Goal: Communication & Community: Share content

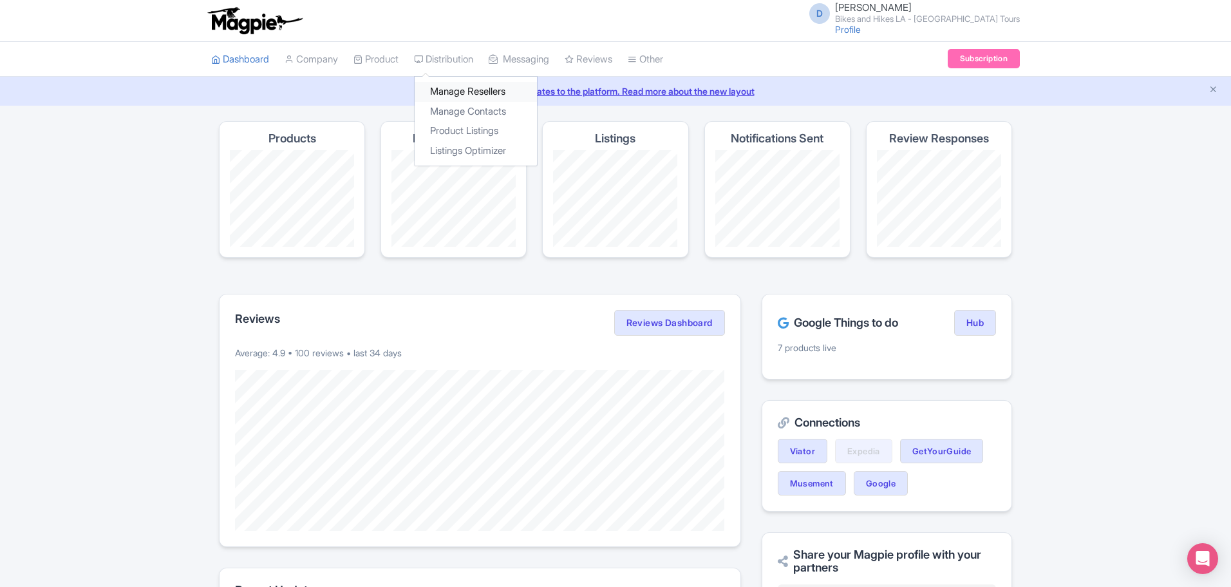
click at [458, 96] on link "Manage Resellers" at bounding box center [476, 92] width 122 height 20
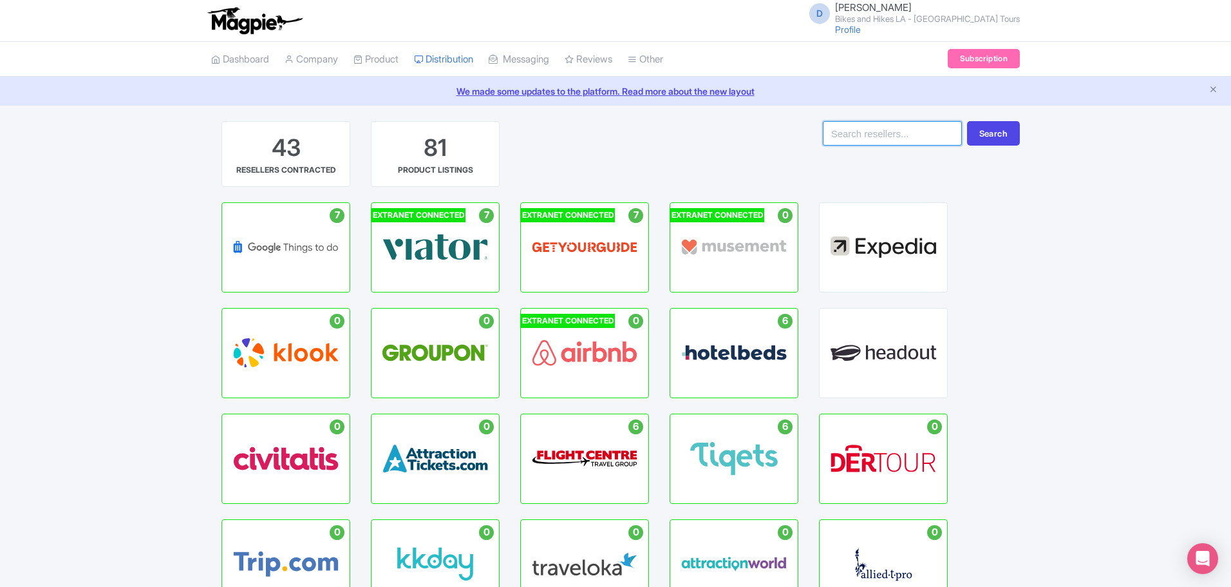
click at [853, 129] on input "search" at bounding box center [892, 133] width 139 height 24
type input "attraction tickets"
click at [990, 138] on button "Search" at bounding box center [993, 133] width 53 height 24
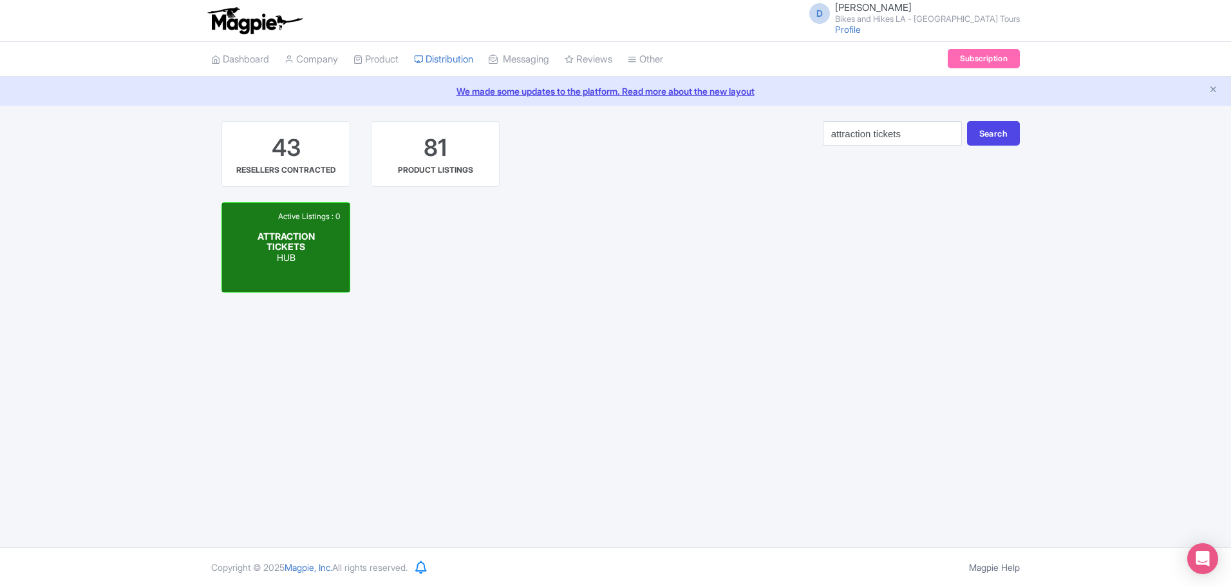
click at [325, 242] on div "Active Listings : 0 ATTRACTION TICKETS HUB" at bounding box center [285, 247] width 127 height 89
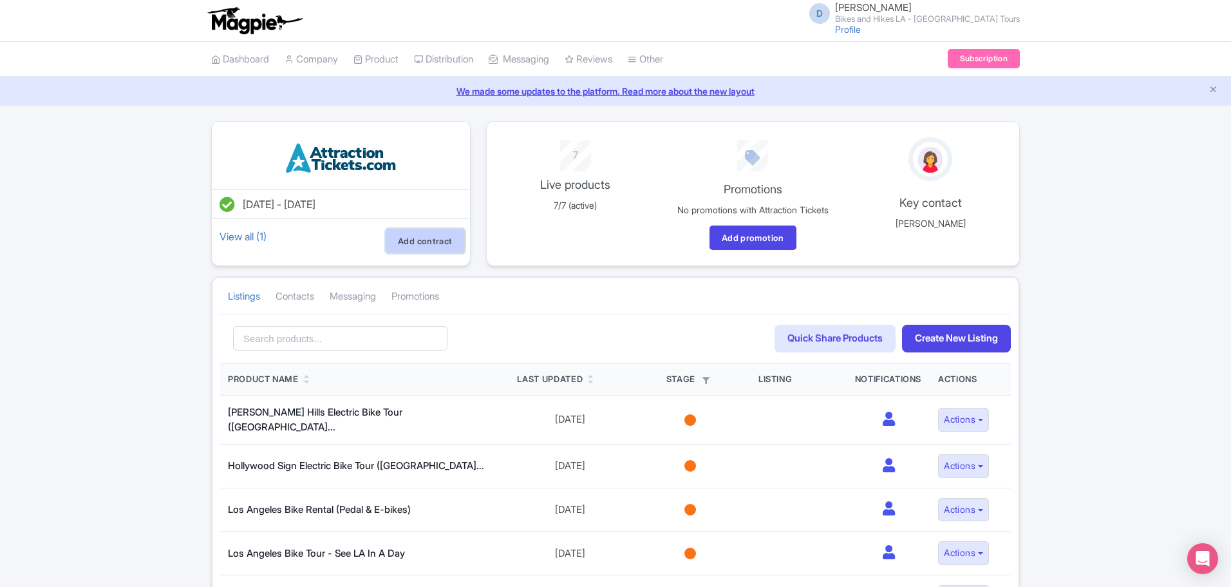
click at [437, 239] on link "Add contract" at bounding box center [425, 241] width 79 height 24
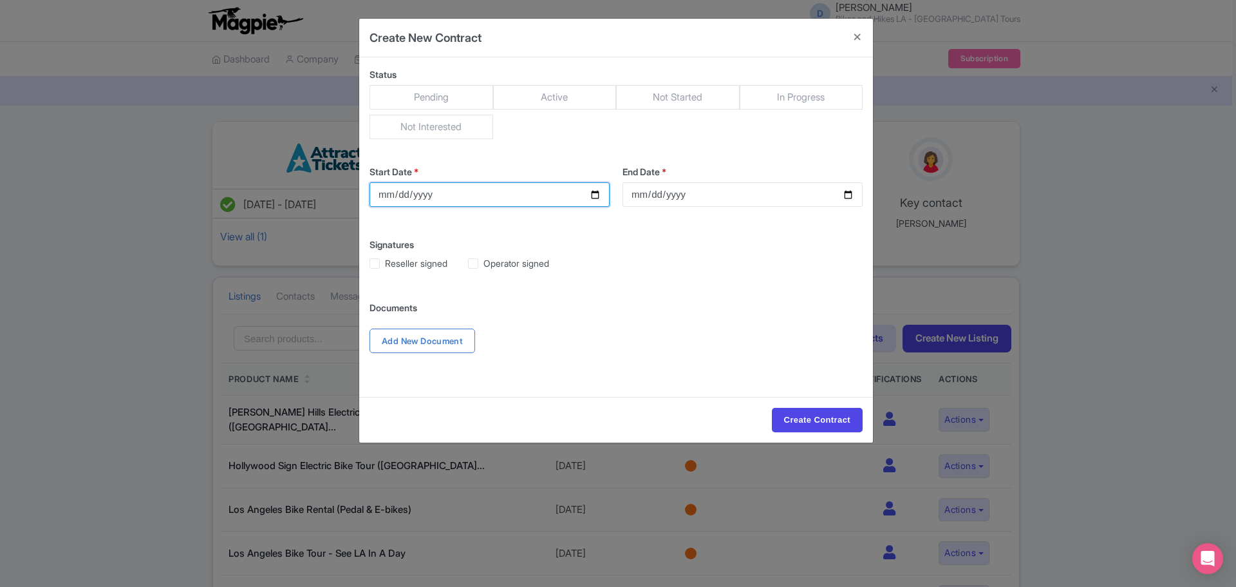
click at [596, 196] on input "Start Date *" at bounding box center [490, 194] width 240 height 24
type input "2025-09-24"
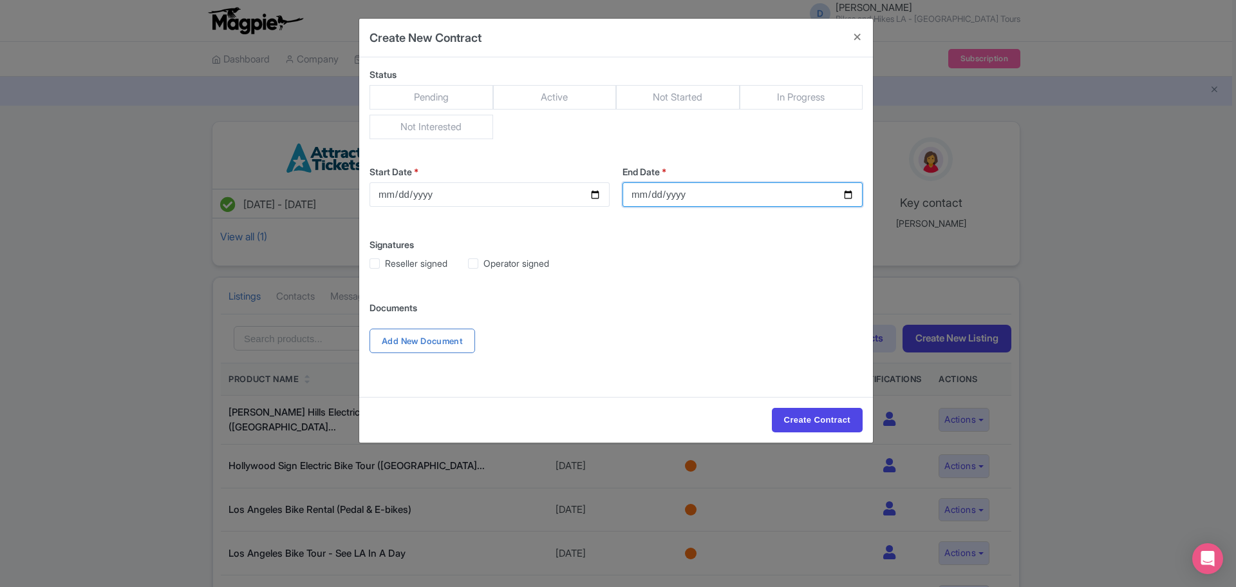
click at [848, 198] on input "End Date *" at bounding box center [743, 194] width 240 height 24
type input "2026-09-30"
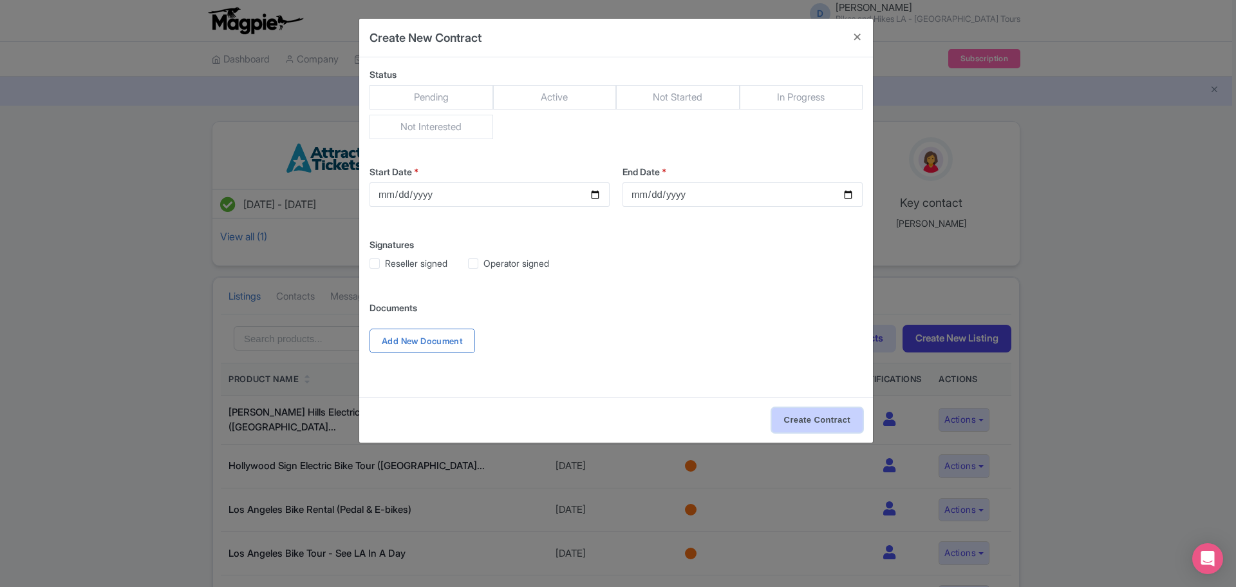
drag, startPoint x: 813, startPoint y: 419, endPoint x: 673, endPoint y: 373, distance: 147.6
click at [812, 418] on input "Create Contract" at bounding box center [817, 420] width 91 height 24
type input "Create Contract"
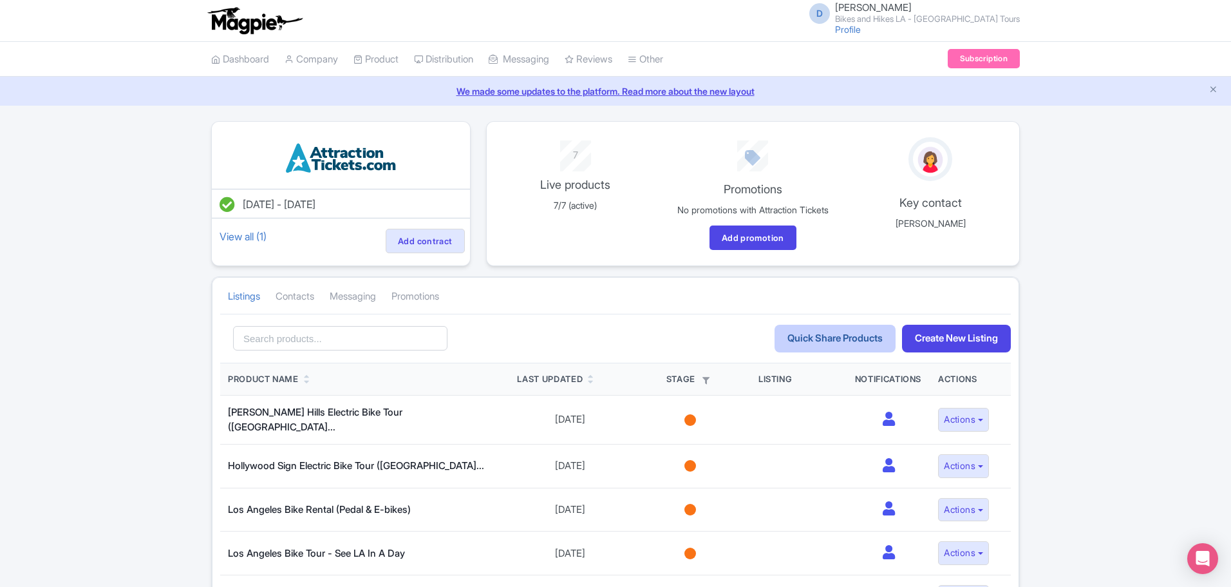
click at [780, 337] on link "Quick Share Products" at bounding box center [835, 339] width 121 height 28
click at [293, 293] on link "Contacts" at bounding box center [295, 296] width 39 height 35
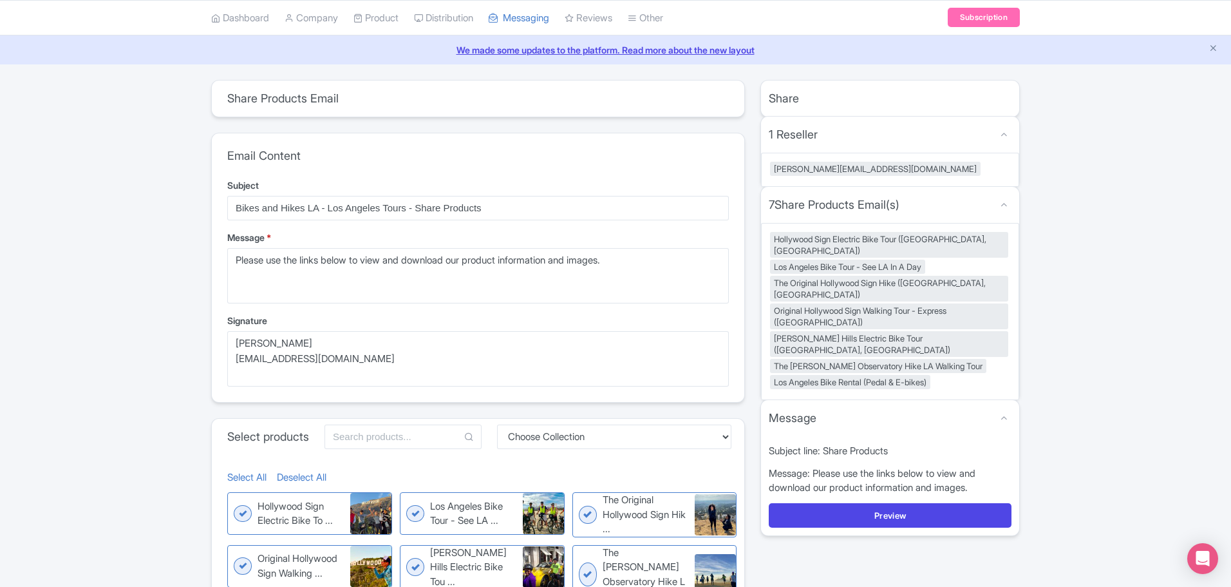
scroll to position [64, 0]
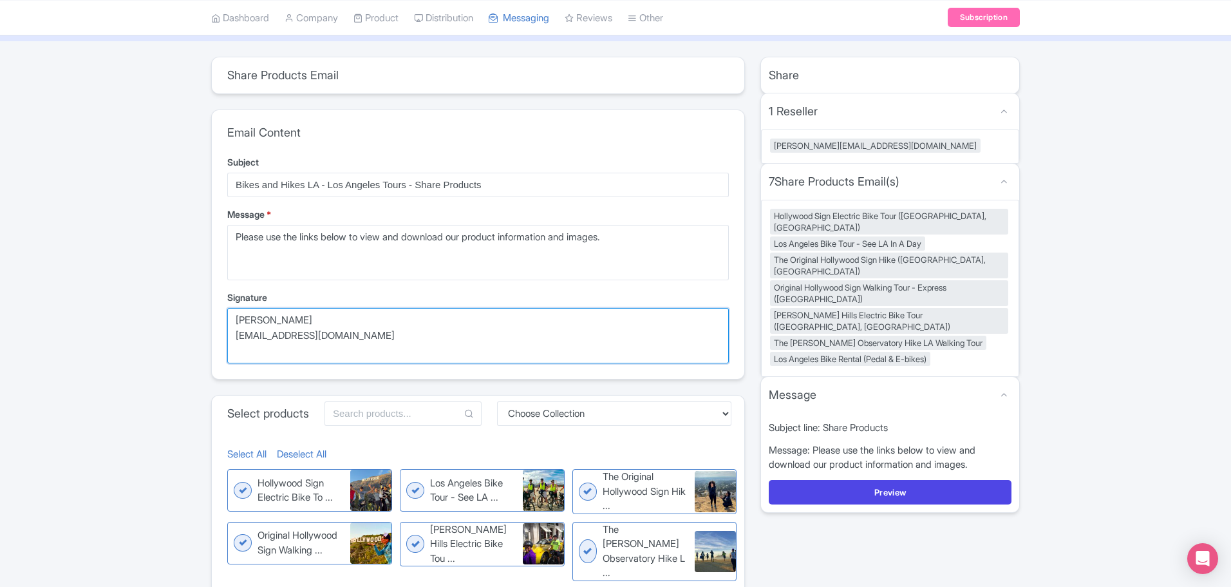
drag, startPoint x: 308, startPoint y: 324, endPoint x: 236, endPoint y: 316, distance: 73.2
click at [236, 316] on textarea "[PERSON_NAME] [EMAIL_ADDRESS][DOMAIN_NAME]" at bounding box center [478, 335] width 502 height 55
drag, startPoint x: 251, startPoint y: 333, endPoint x: 231, endPoint y: 326, distance: 21.0
click at [229, 328] on textarea "Danny Roman info@bikeshikes.com" at bounding box center [478, 335] width 502 height 55
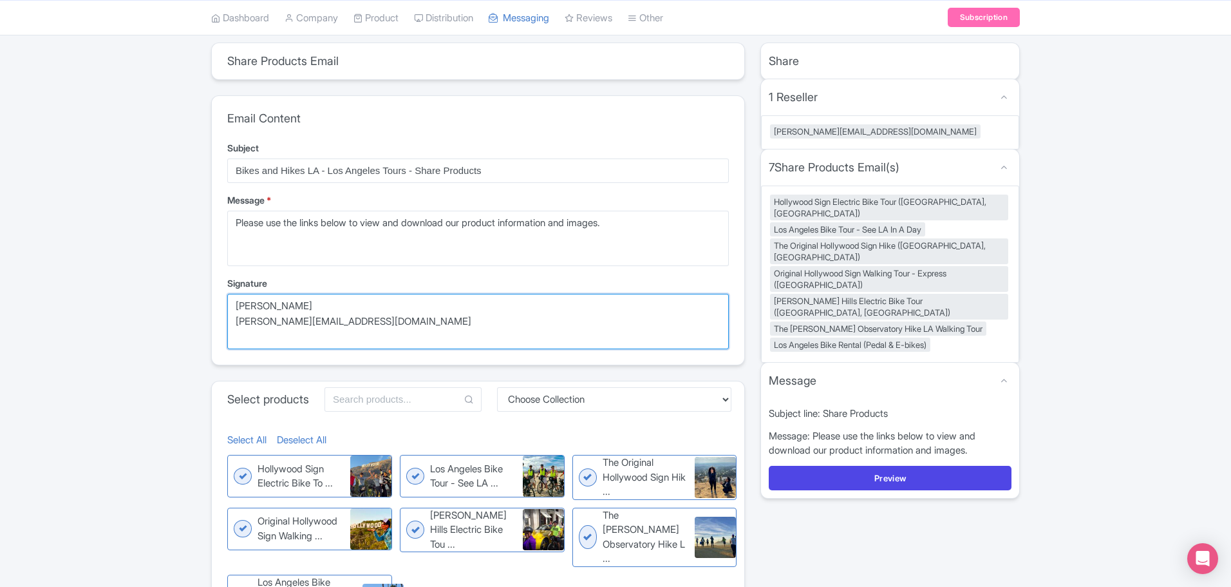
scroll to position [62, 0]
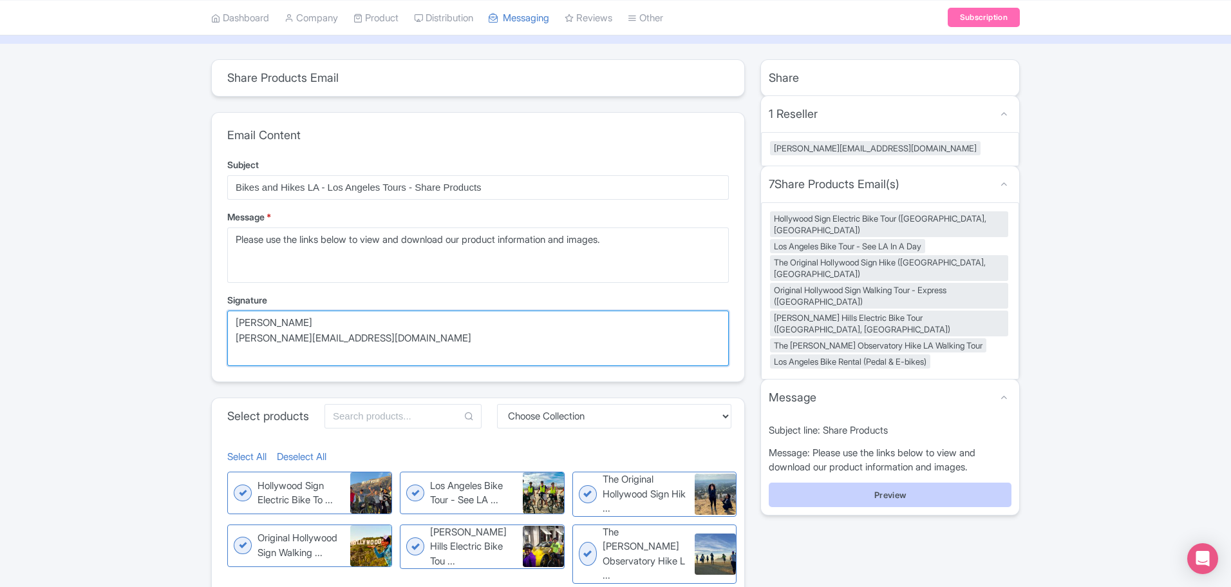
type textarea "Jason Bowers jason@bikeshikes.com"
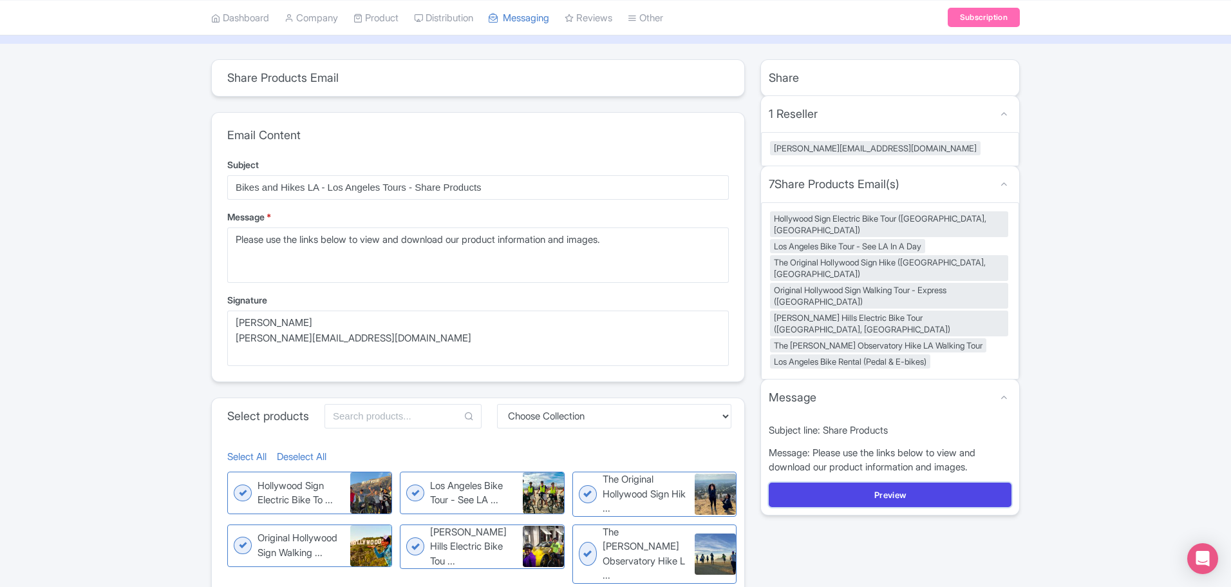
drag, startPoint x: 922, startPoint y: 461, endPoint x: 1080, endPoint y: 430, distance: 160.8
click at [925, 482] on button "Preview" at bounding box center [890, 494] width 243 height 24
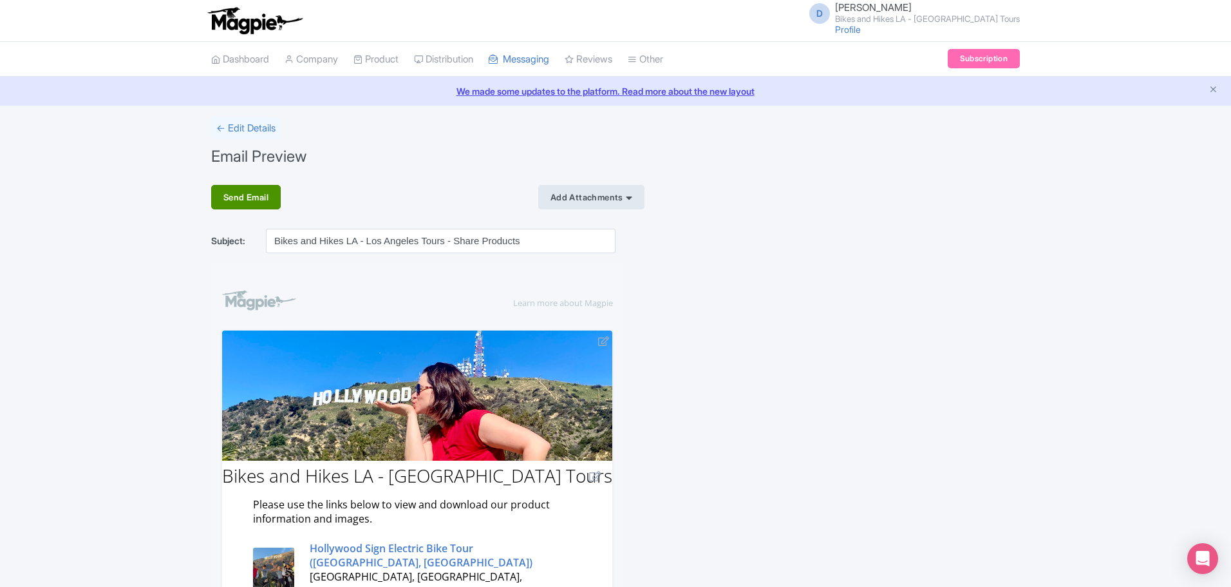
click at [265, 203] on div "Send Email" at bounding box center [246, 197] width 70 height 24
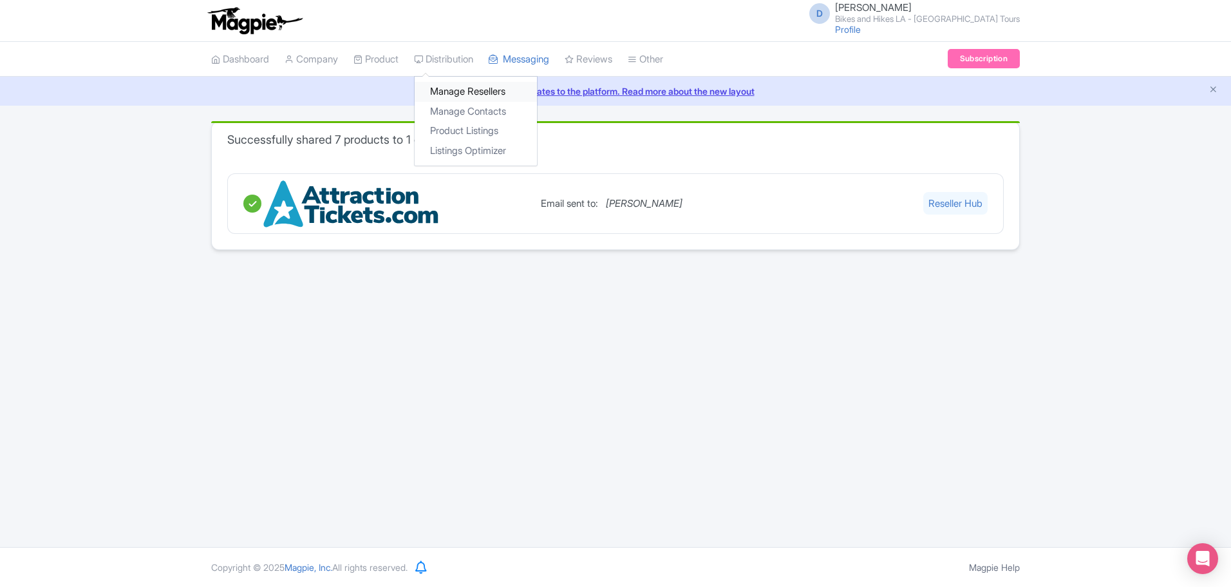
click at [450, 84] on link "Manage Resellers" at bounding box center [476, 92] width 122 height 20
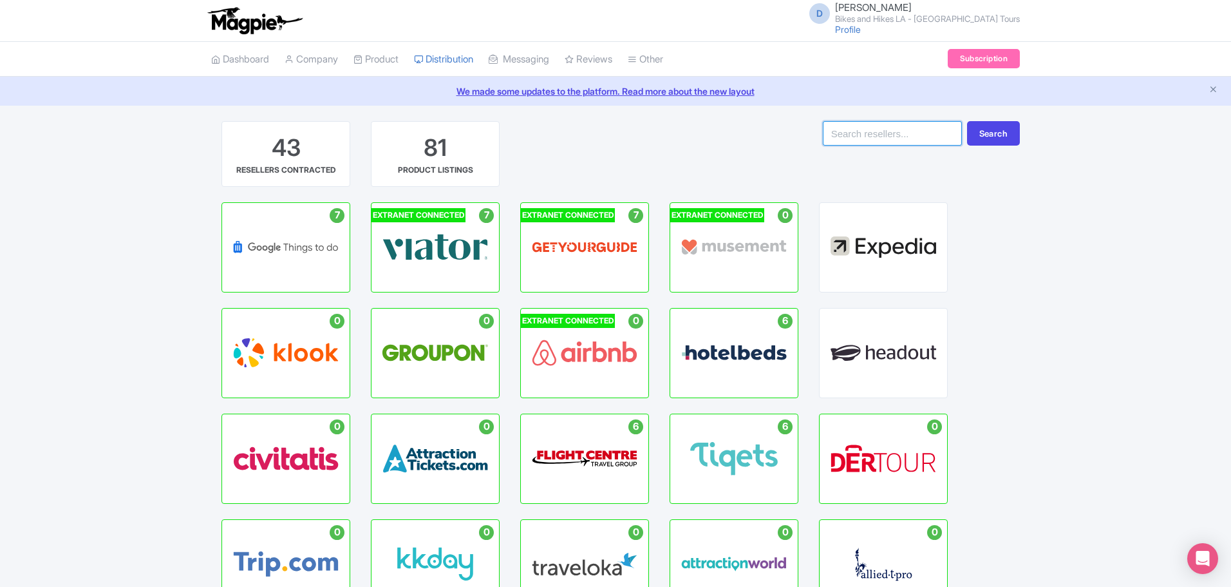
click at [874, 127] on input "search" at bounding box center [892, 133] width 139 height 24
type input "isango"
click at [993, 133] on button "Search" at bounding box center [993, 133] width 53 height 24
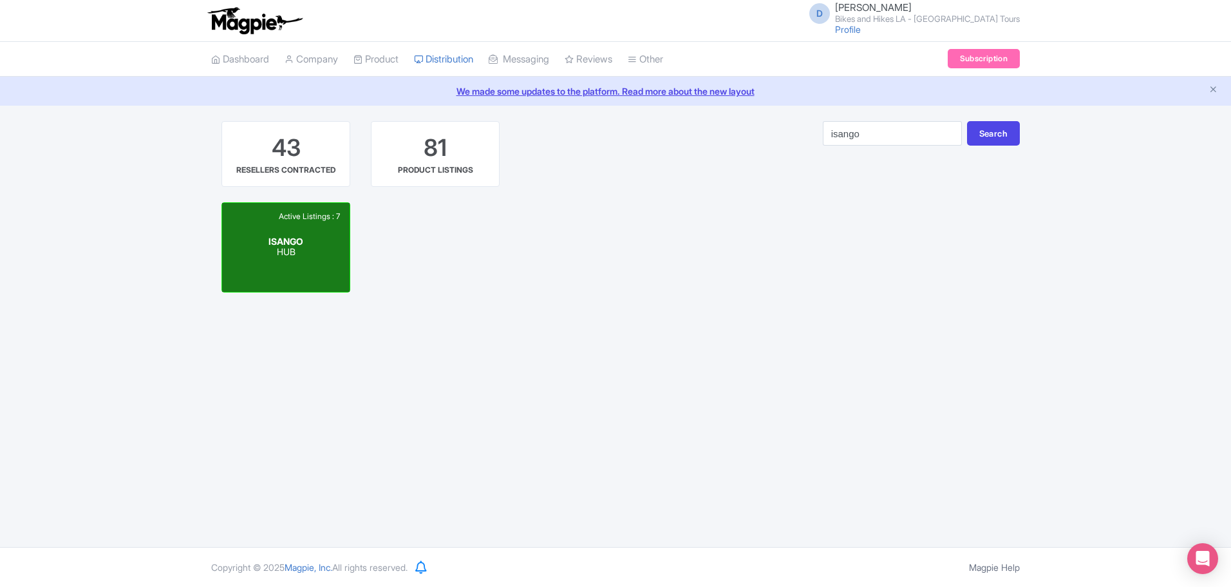
click at [317, 252] on div "Active Listings : 7 ISANGO HUB" at bounding box center [285, 247] width 127 height 89
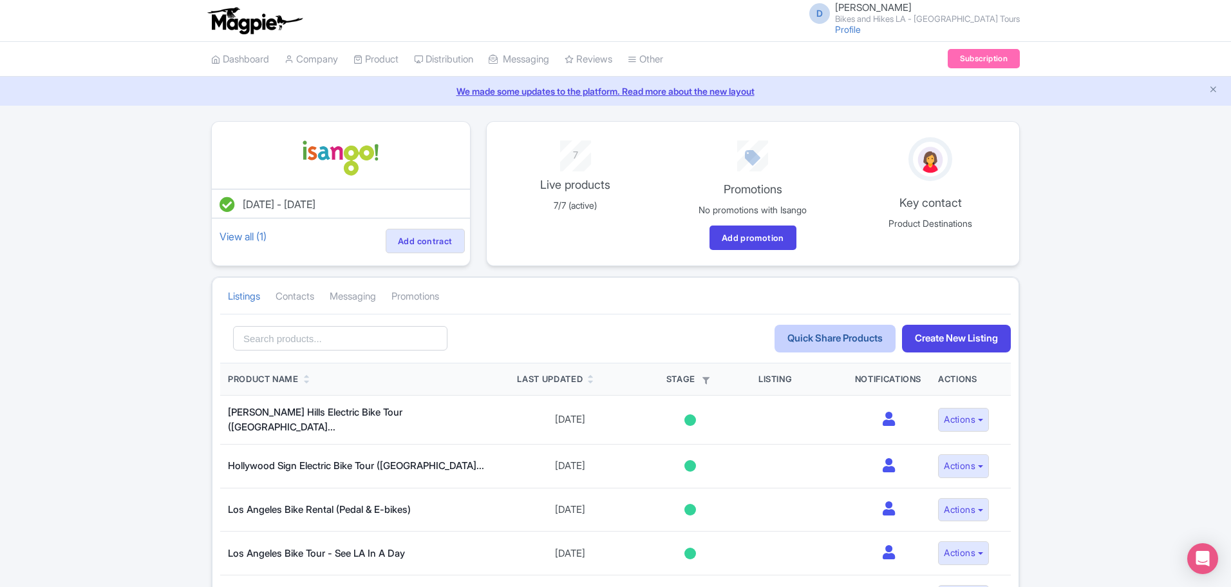
click at [798, 337] on link "Quick Share Products" at bounding box center [835, 339] width 121 height 28
click at [298, 301] on link "Contacts" at bounding box center [295, 296] width 39 height 35
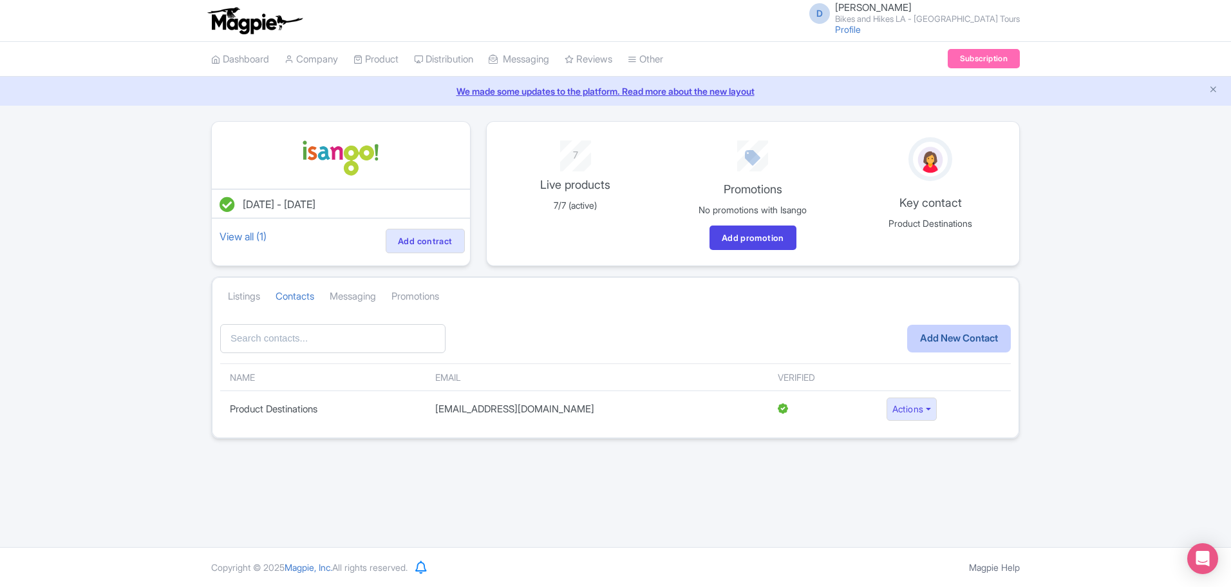
click at [946, 342] on link "Add New Contact" at bounding box center [959, 339] width 104 height 28
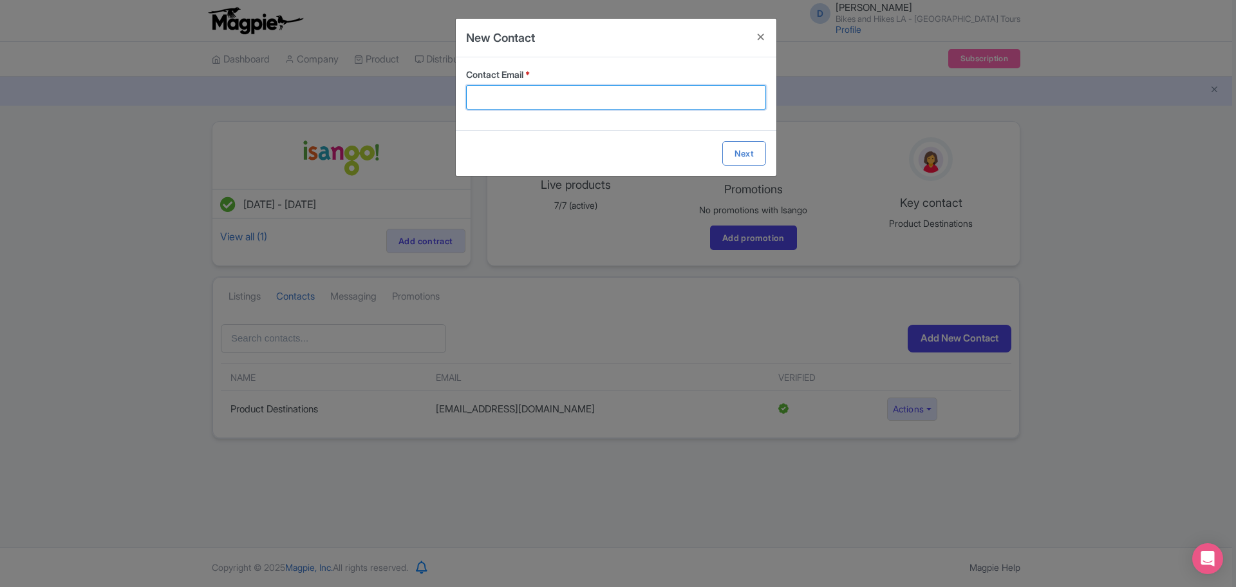
drag, startPoint x: 593, startPoint y: 97, endPoint x: 604, endPoint y: 95, distance: 11.1
click at [593, 97] on input "Contact Email *" at bounding box center [616, 97] width 300 height 24
type input "s.bhatnagar@isango.com"
click at [737, 153] on form "Contact Email * s.bhatnagar@isango.com Next" at bounding box center [616, 116] width 321 height 118
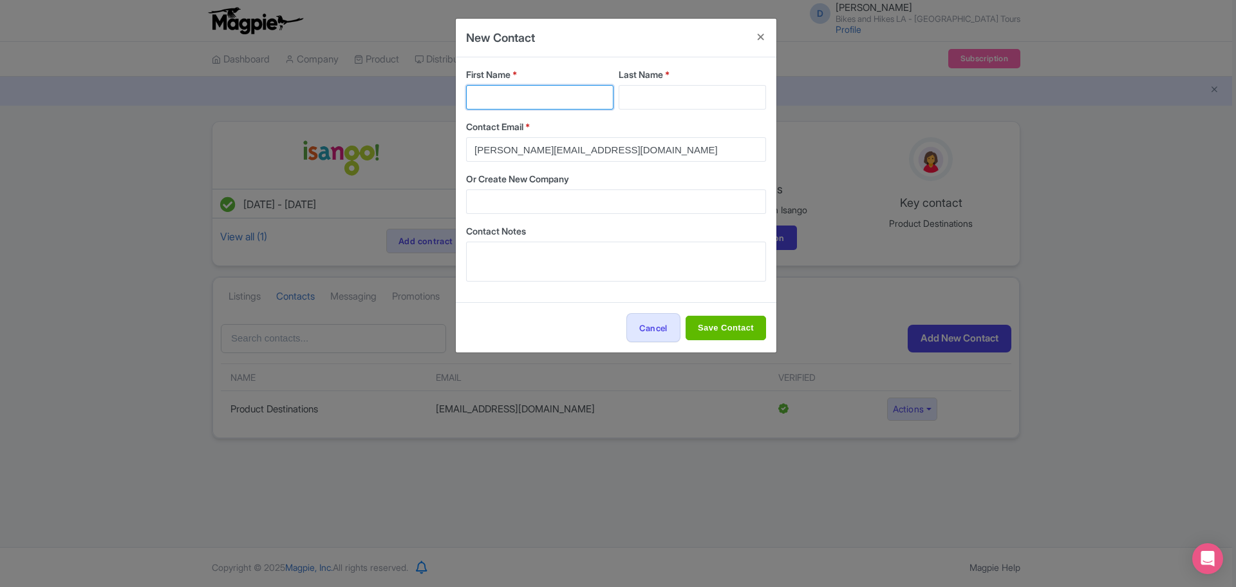
click at [525, 100] on input "First Name *" at bounding box center [539, 97] width 147 height 24
type input "Suhasini"
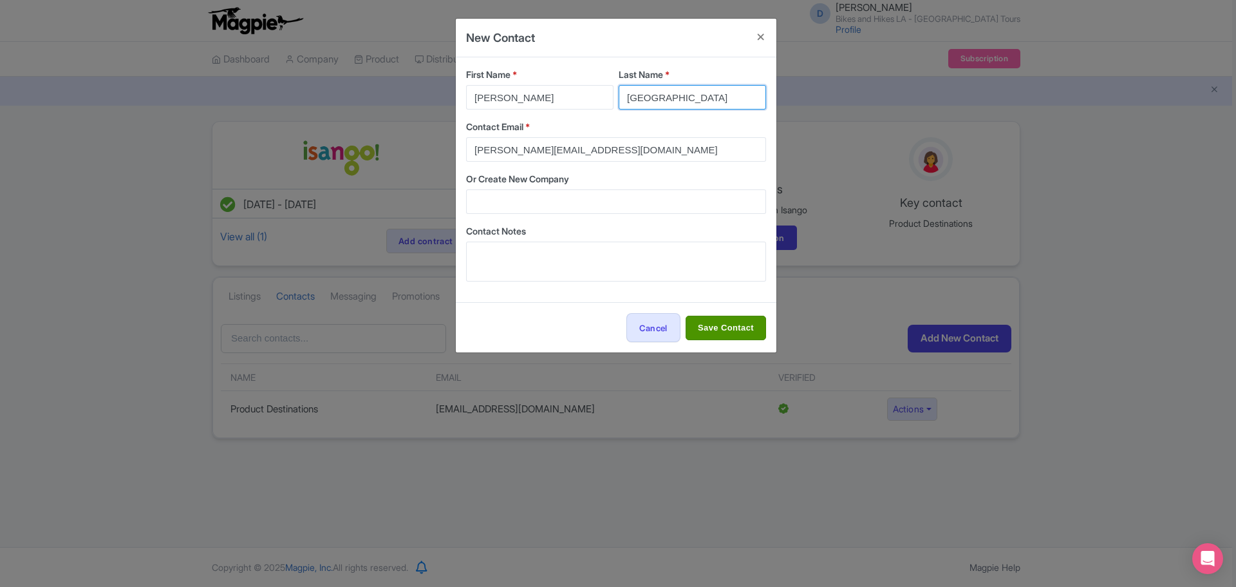
type input "Bhatnagar"
drag, startPoint x: 728, startPoint y: 328, endPoint x: 681, endPoint y: 319, distance: 47.9
click at [728, 328] on input "Save Contact" at bounding box center [726, 328] width 80 height 24
type input "Save Contact"
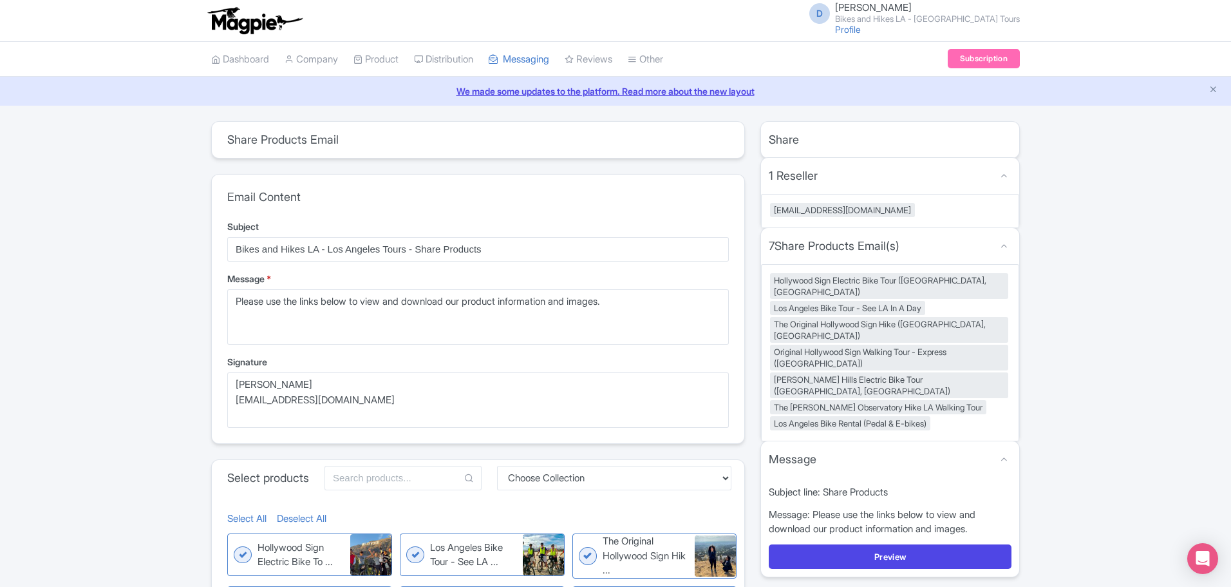
drag, startPoint x: 894, startPoint y: 210, endPoint x: 881, endPoint y: 210, distance: 13.5
click at [894, 210] on div "[EMAIL_ADDRESS][DOMAIN_NAME]" at bounding box center [890, 211] width 258 height 34
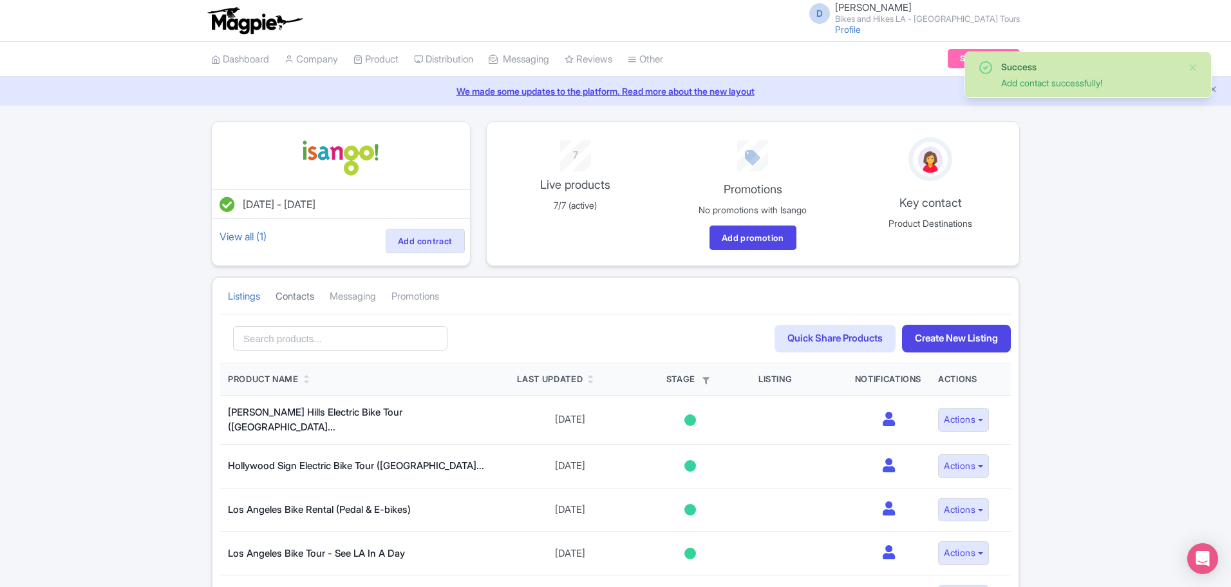
click at [306, 296] on link "Contacts" at bounding box center [295, 296] width 39 height 35
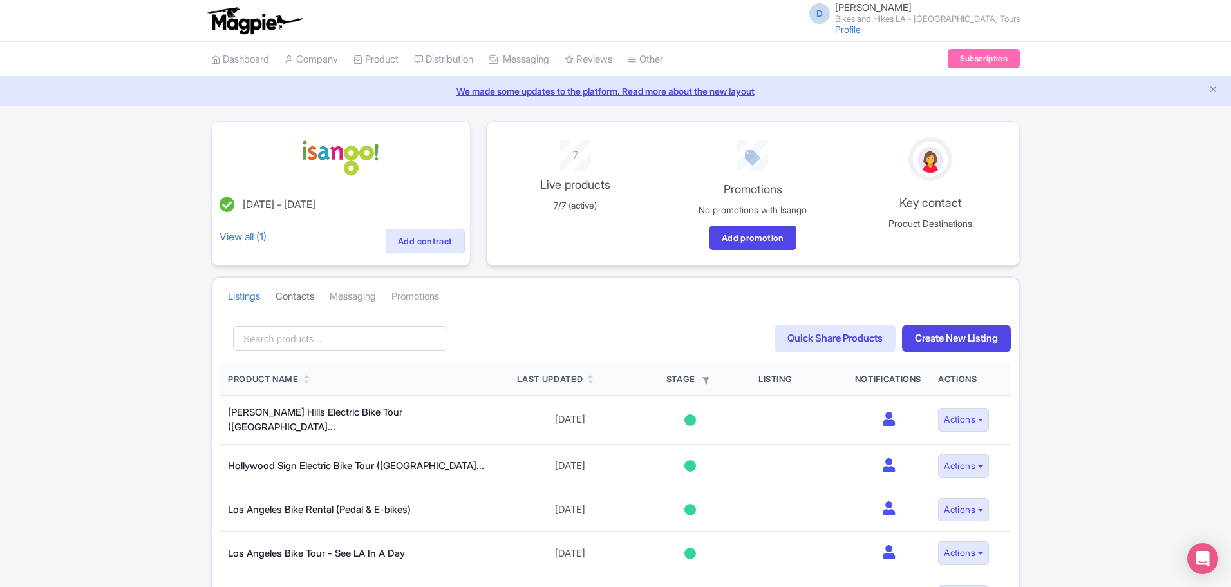
click at [290, 297] on link "Contacts" at bounding box center [295, 296] width 39 height 35
click at [297, 290] on link "Contacts" at bounding box center [295, 296] width 39 height 35
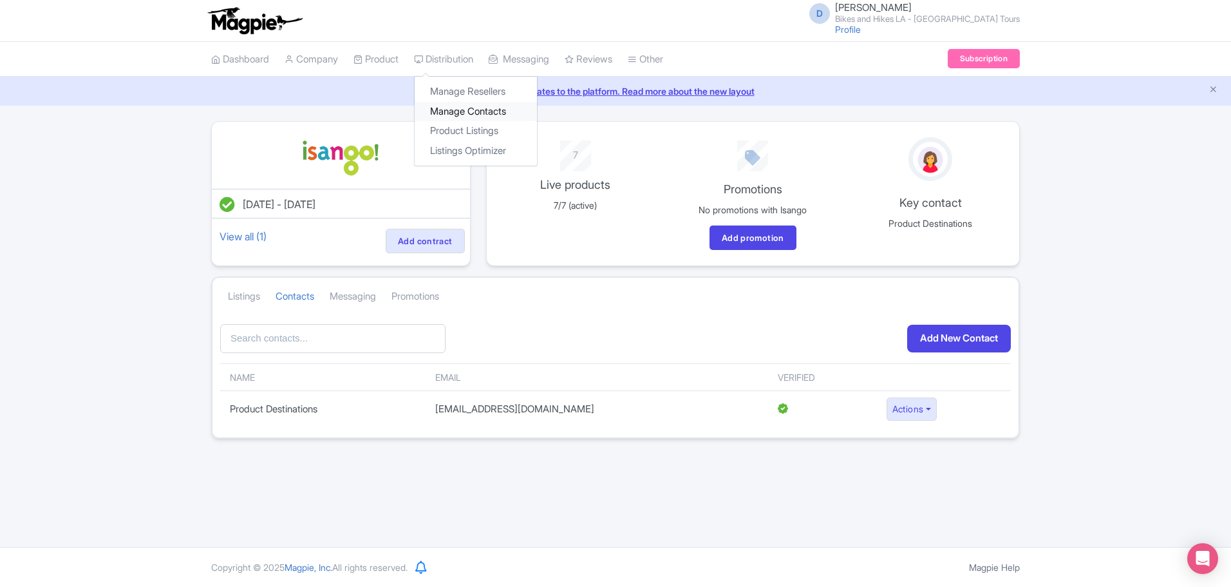
click at [451, 111] on link "Manage Contacts" at bounding box center [476, 112] width 122 height 20
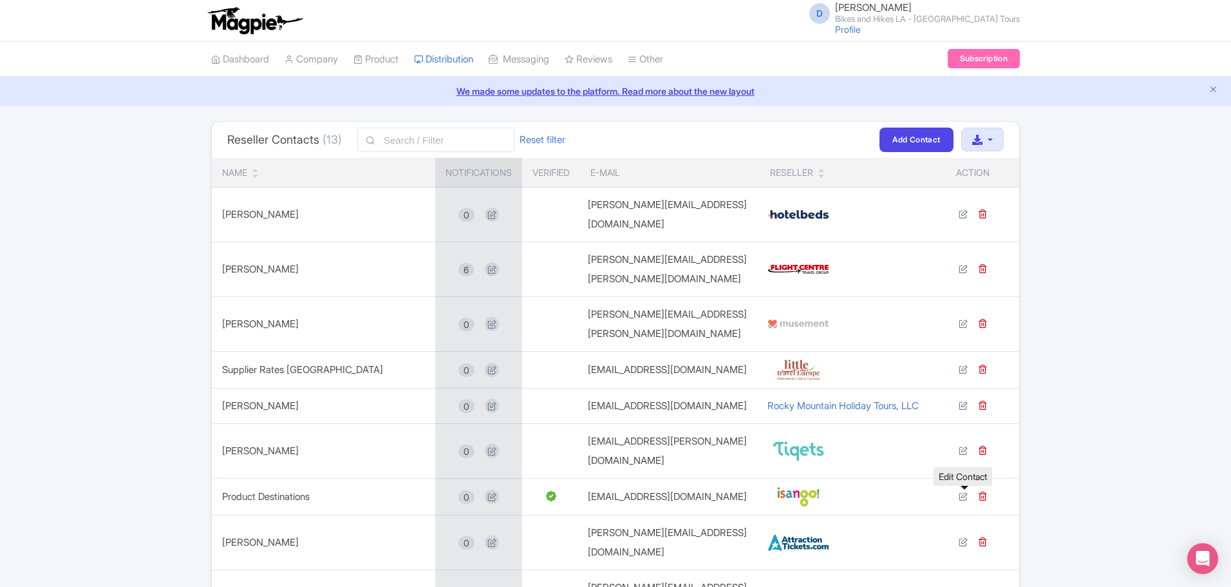
click at [967, 586] on icon at bounding box center [963, 596] width 9 height 9
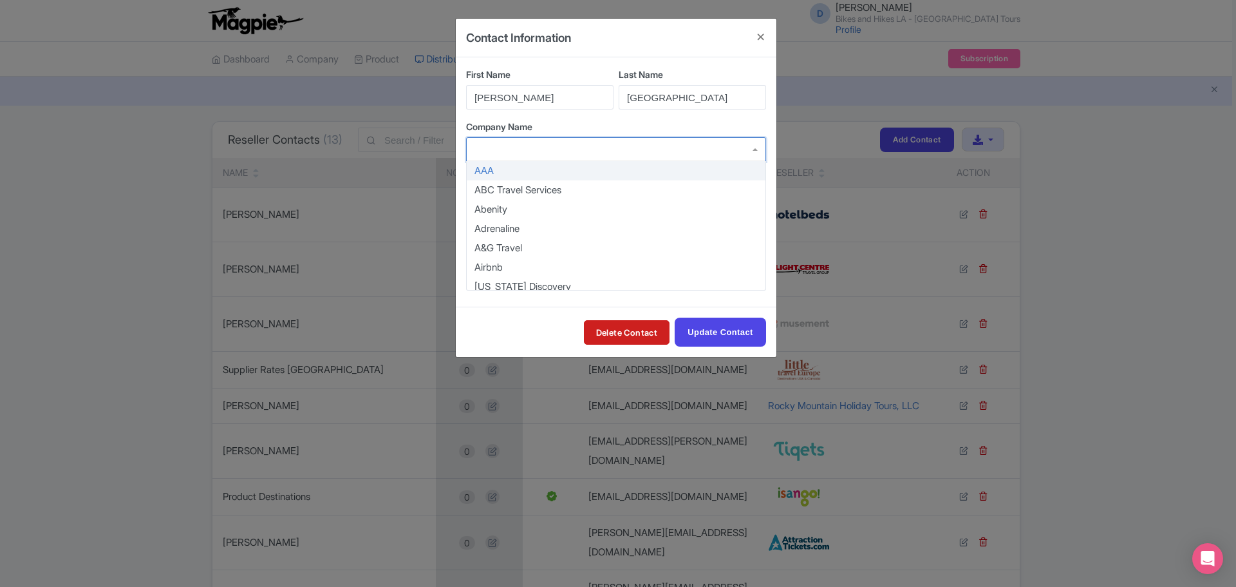
click at [753, 150] on div at bounding box center [616, 149] width 300 height 24
type input "isang"
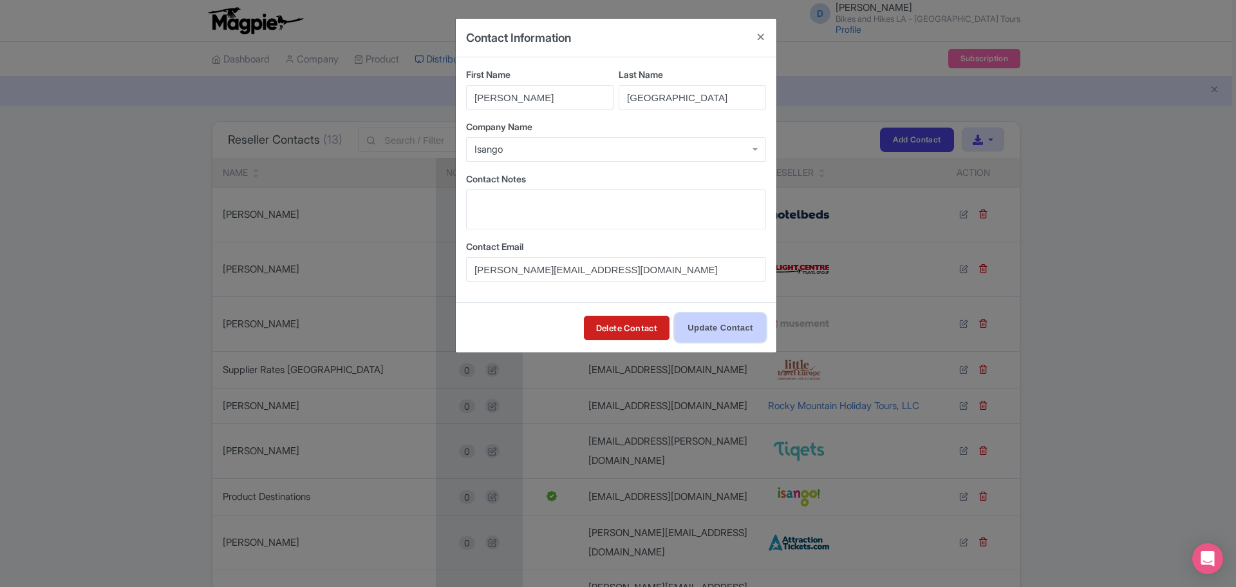
click at [736, 329] on input "Update Contact" at bounding box center [720, 327] width 91 height 29
type input "Update Contact"
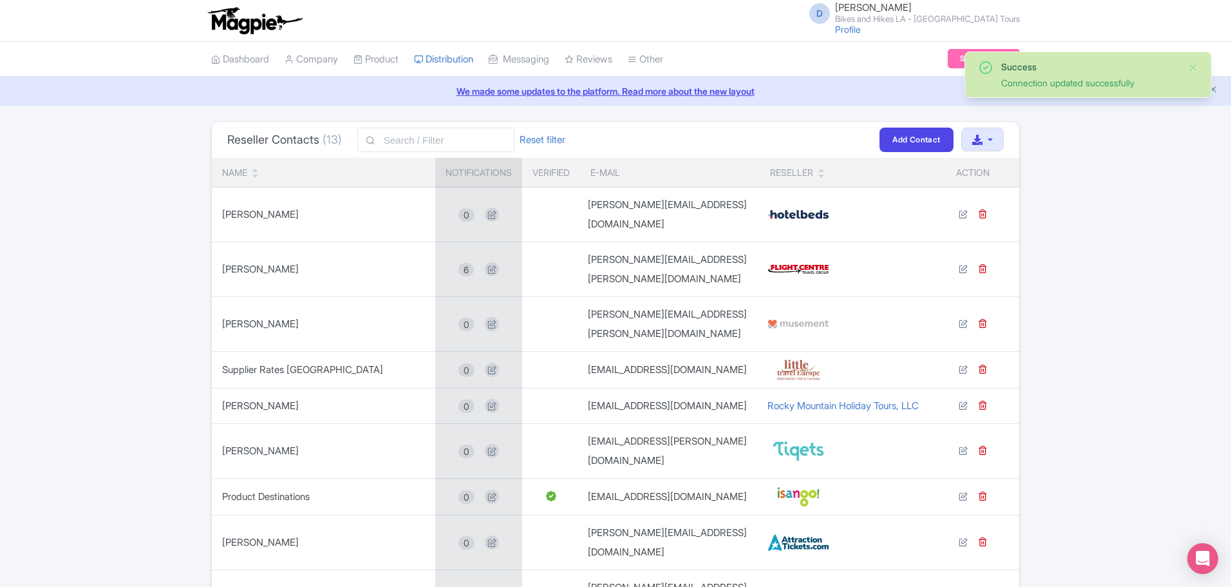
click at [446, 86] on link "We made some updates to the platform. Read more about the new layout" at bounding box center [616, 91] width 1216 height 14
click at [447, 88] on link "Manage Resellers" at bounding box center [476, 92] width 122 height 20
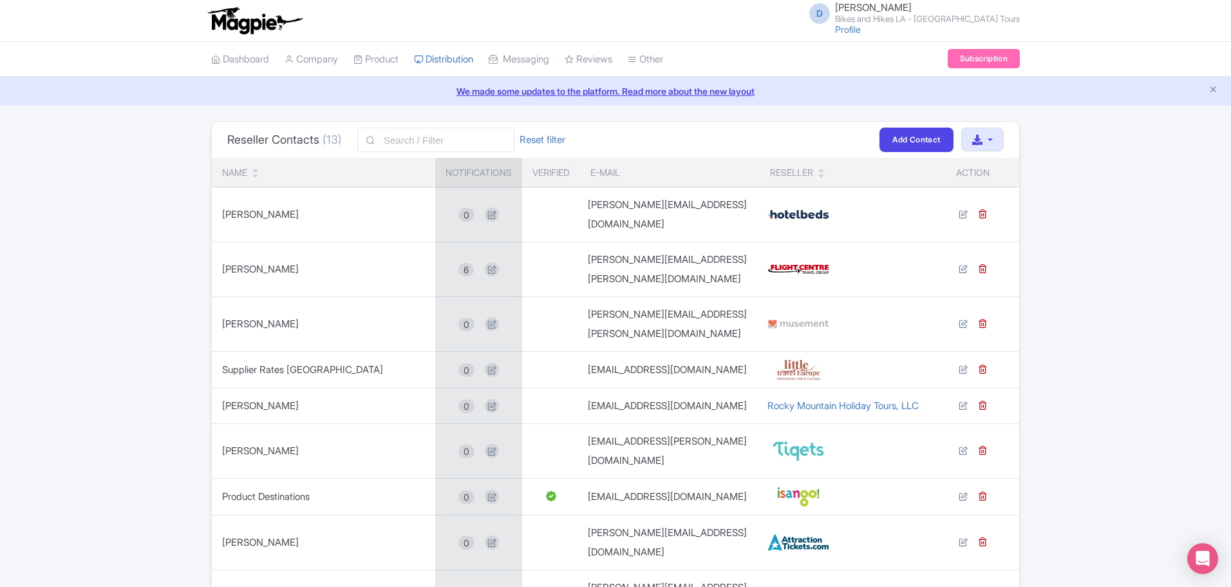
click at [799, 486] on img at bounding box center [799, 496] width 62 height 21
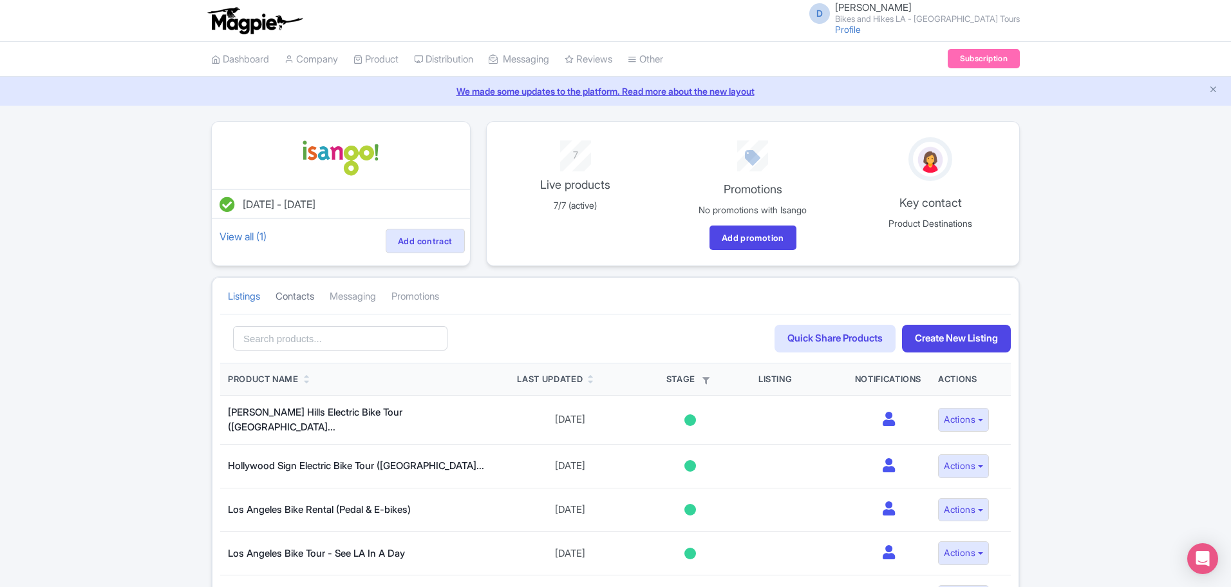
click at [307, 297] on link "Contacts" at bounding box center [295, 296] width 39 height 35
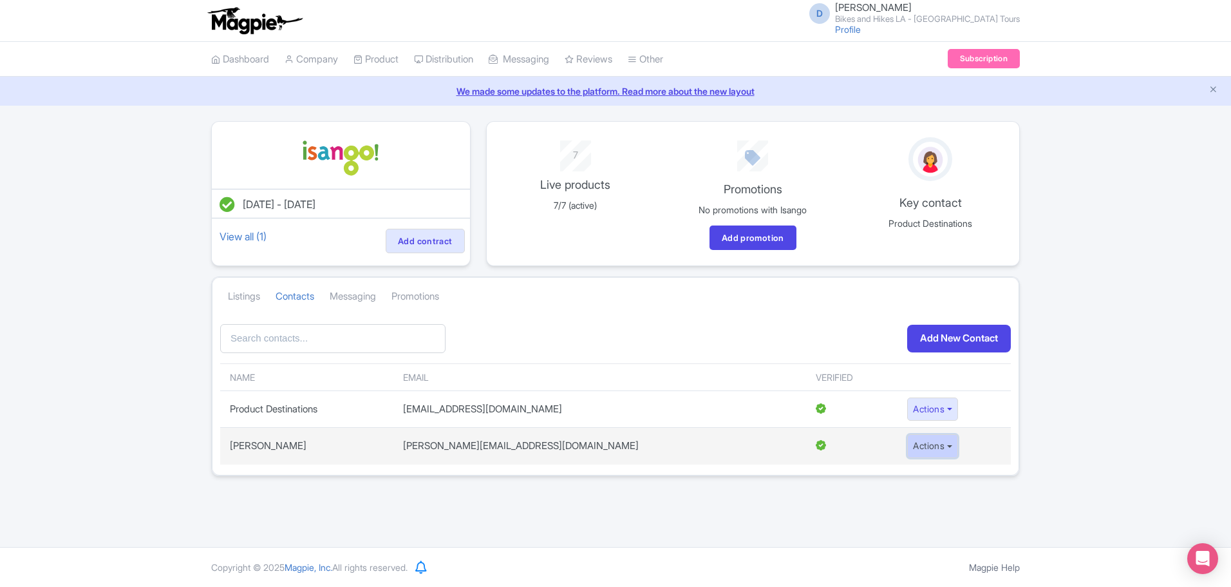
click at [907, 435] on button "Actions" at bounding box center [932, 446] width 51 height 24
click at [999, 460] on td "Actions Edit Delete Add Notifications" at bounding box center [954, 446] width 113 height 37
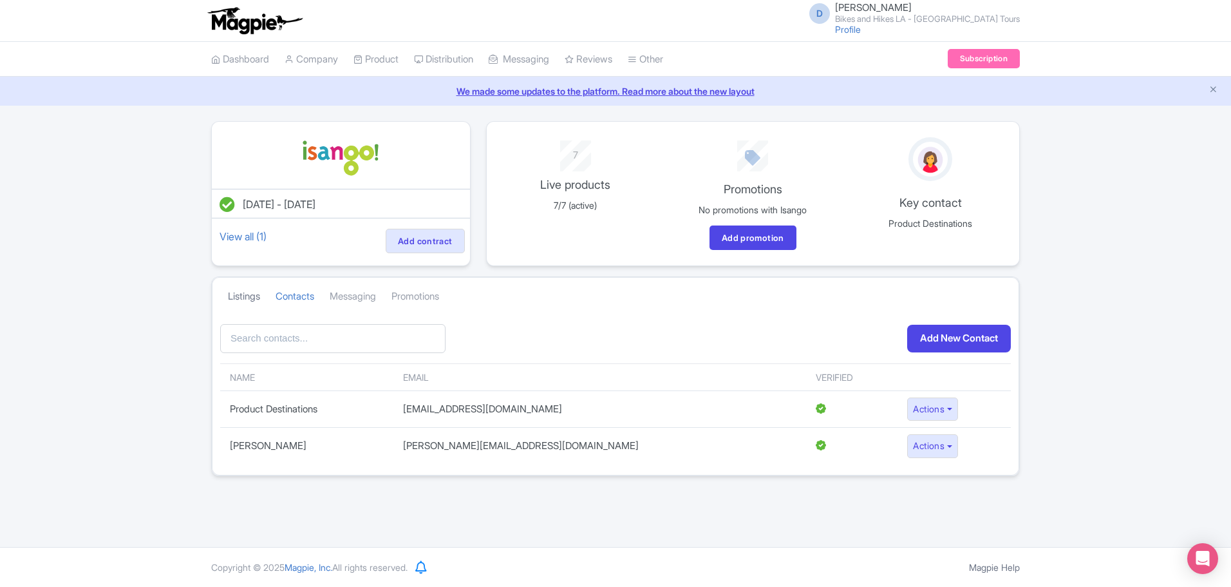
click at [247, 292] on link "Listings" at bounding box center [244, 296] width 32 height 35
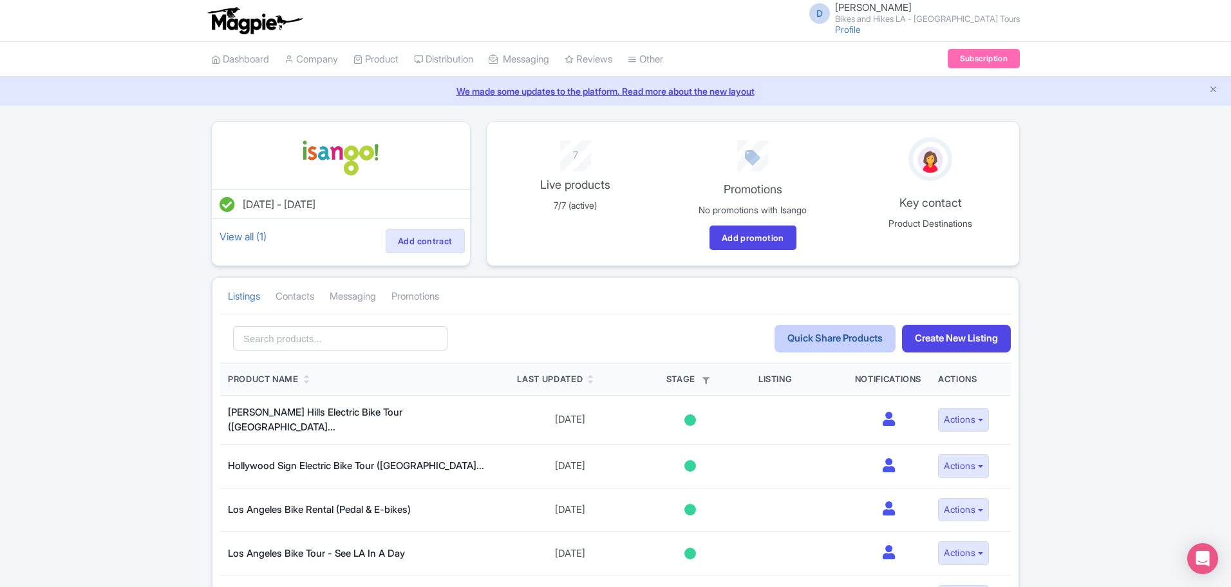
click at [834, 333] on link "Quick Share Products" at bounding box center [835, 339] width 121 height 28
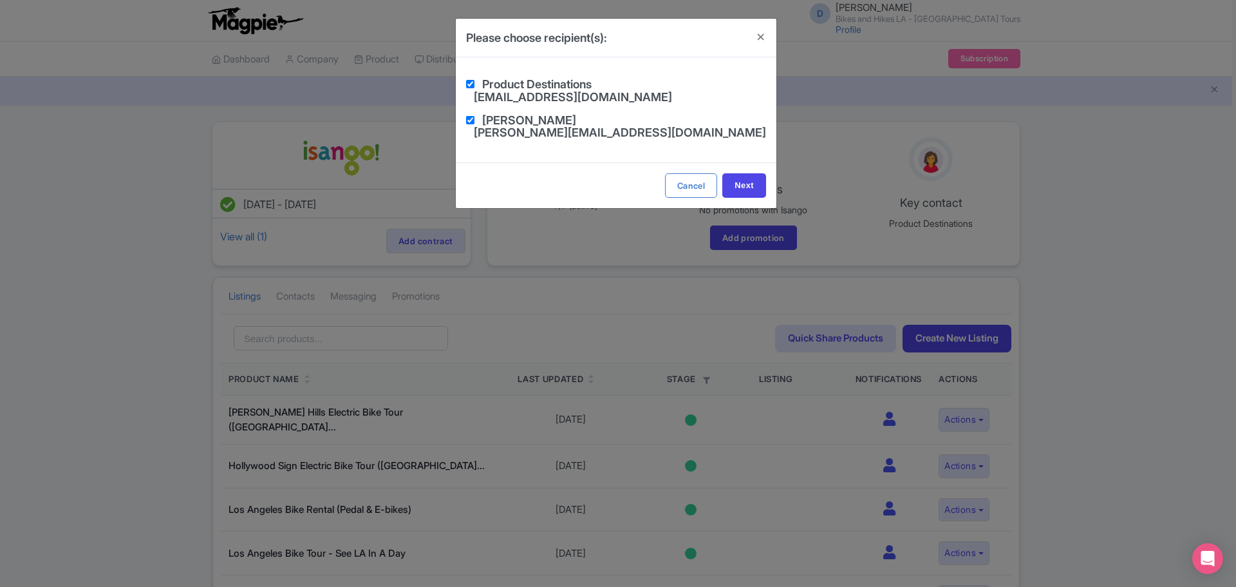
click at [472, 84] on input "checkbox" at bounding box center [470, 84] width 8 height 8
checkbox input "false"
click at [744, 173] on input "Next" at bounding box center [744, 185] width 44 height 24
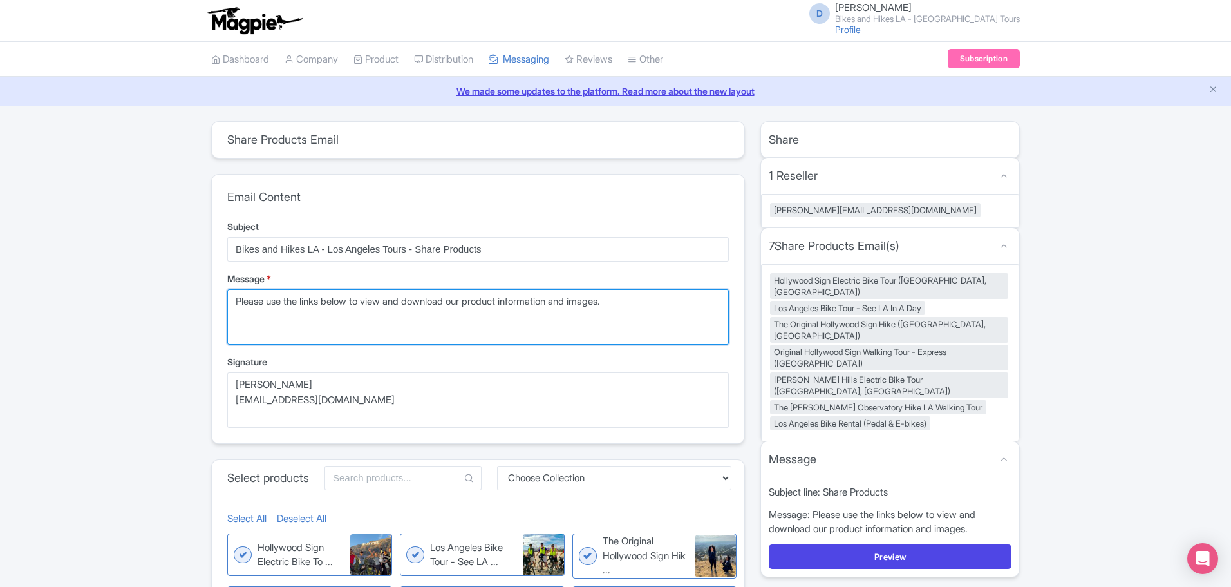
drag, startPoint x: 639, startPoint y: 302, endPoint x: 200, endPoint y: 296, distance: 439.2
click at [200, 296] on div "share_products Share Products Email ed5c26ba-38a8-40ef-a00f-2b5fedb33c27 quick …" at bounding box center [615, 436] width 1231 height 630
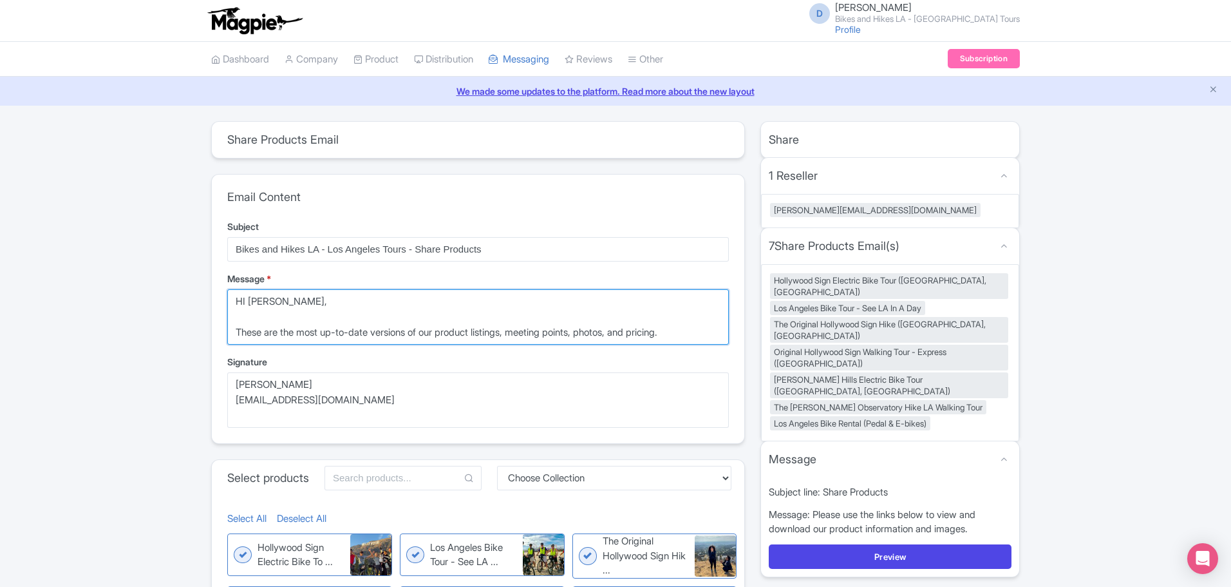
type textarea "HI [PERSON_NAME], These are the most up-to-date versions of our product listing…"
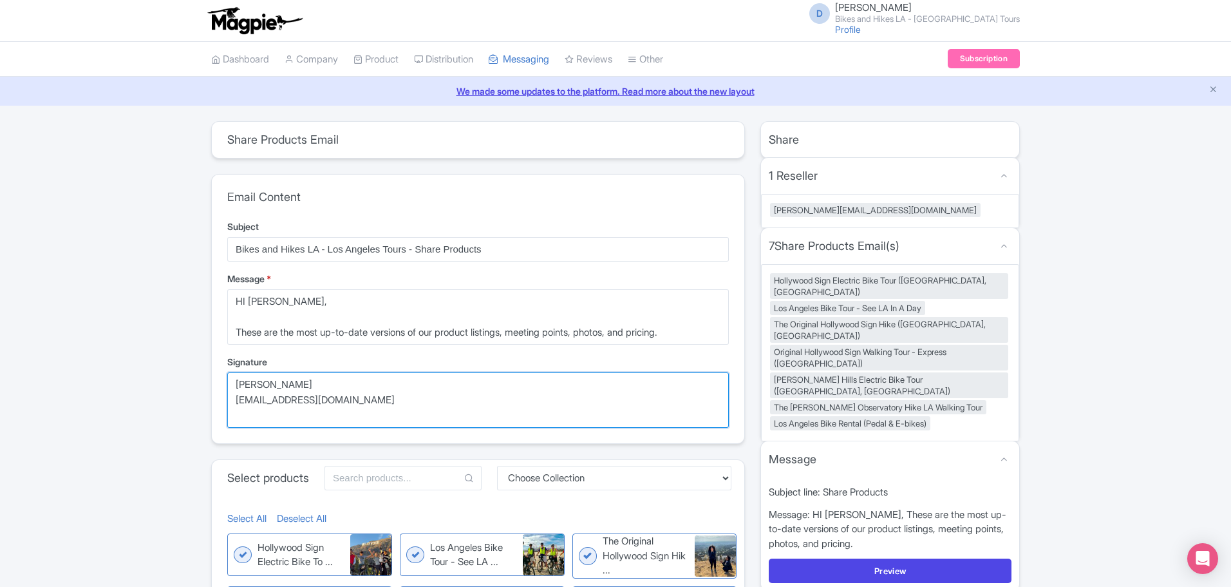
click at [242, 383] on textarea "Danny Roman info@bikeshikes.com" at bounding box center [478, 399] width 502 height 55
drag, startPoint x: 242, startPoint y: 383, endPoint x: 248, endPoint y: 394, distance: 12.4
click at [248, 394] on textarea "Danny Roman info@bikeshikes.com" at bounding box center [478, 399] width 502 height 55
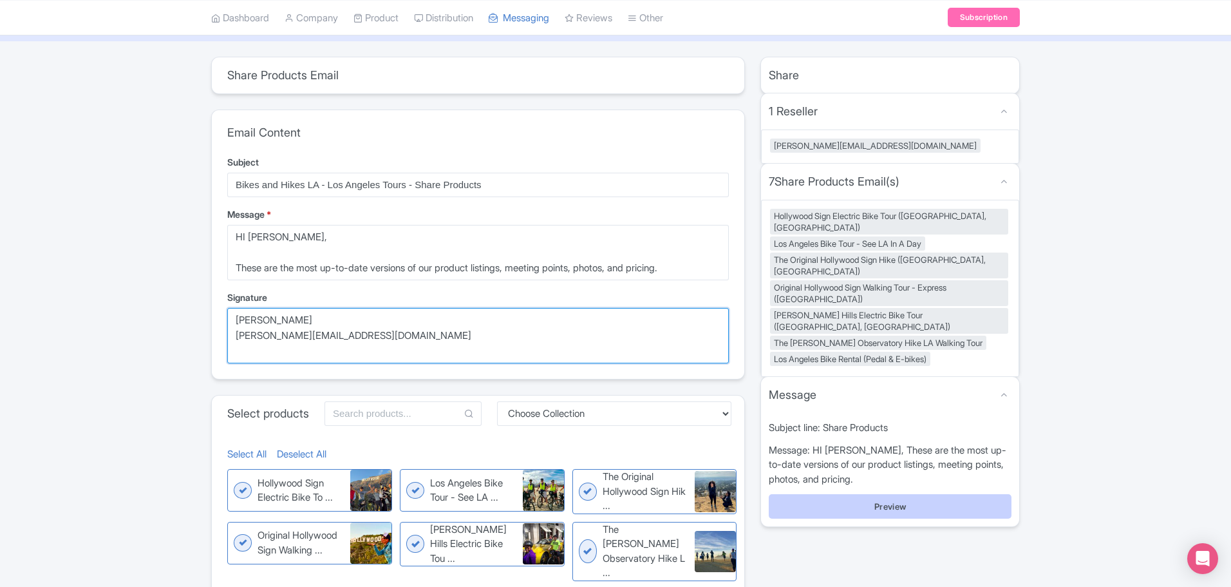
type textarea "Jason Bowers jason@bikeshikes.com"
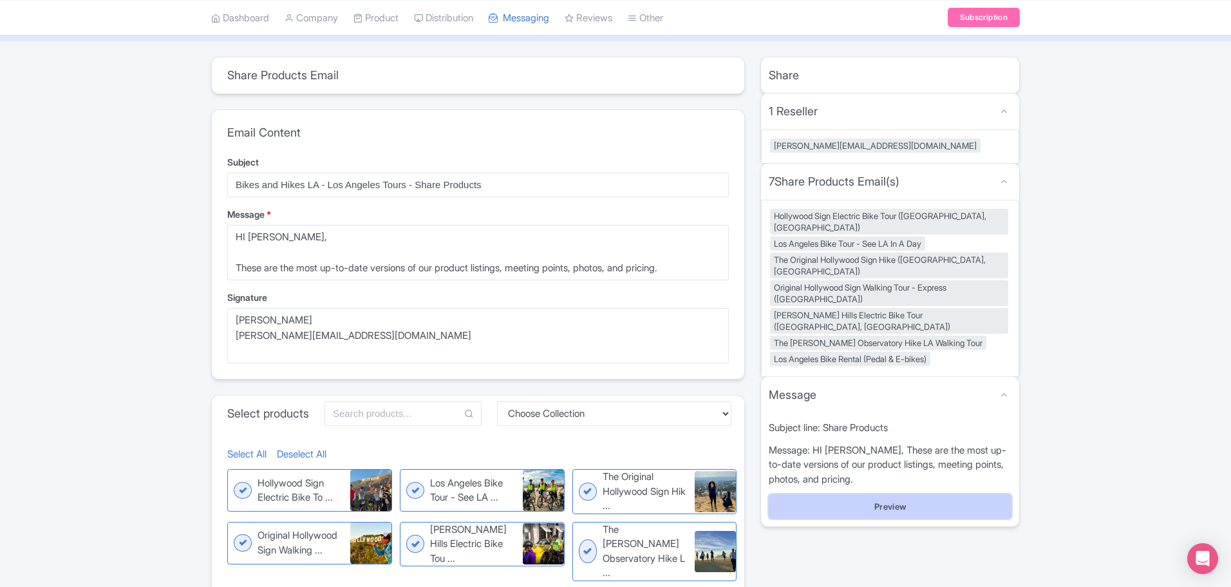
click at [887, 494] on button "Preview" at bounding box center [890, 506] width 243 height 24
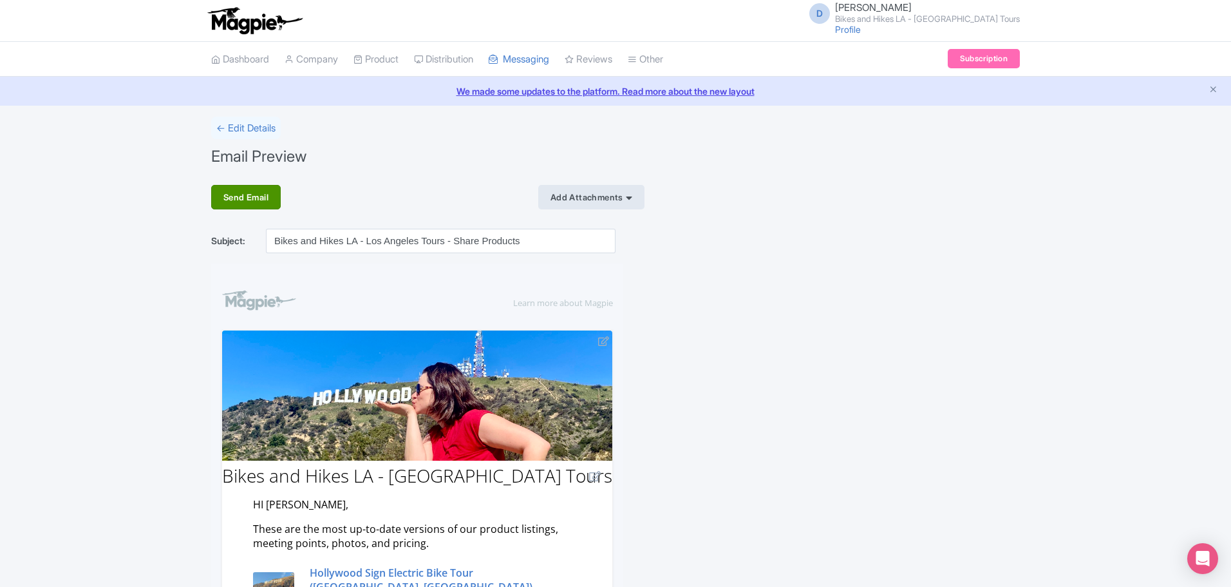
click at [226, 203] on div "Send Email" at bounding box center [246, 197] width 70 height 24
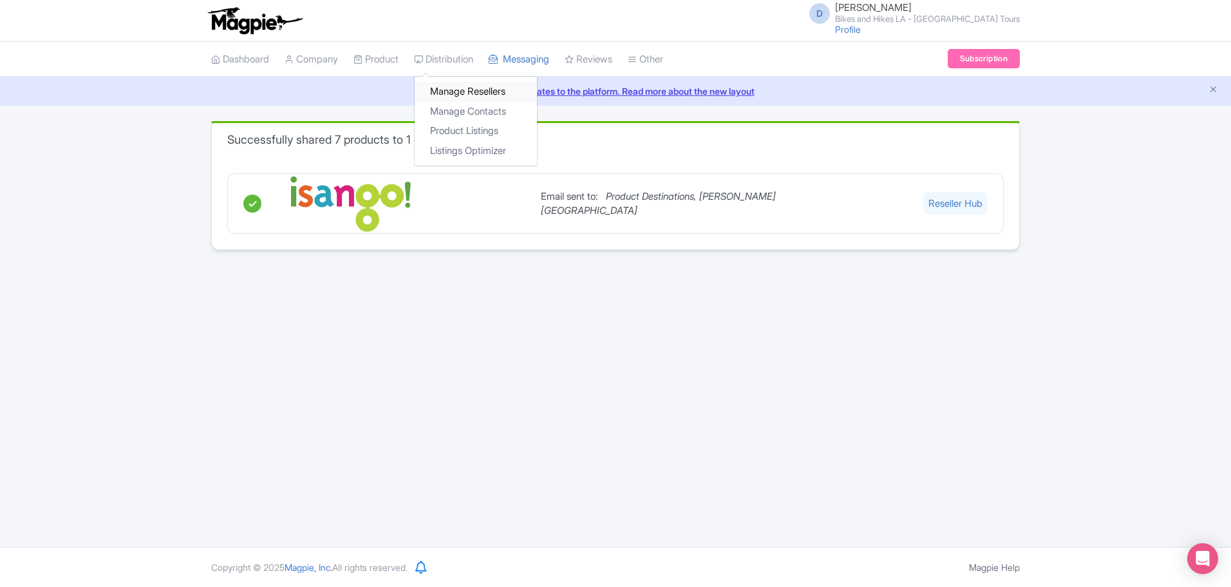
click at [483, 89] on link "Manage Resellers" at bounding box center [476, 92] width 122 height 20
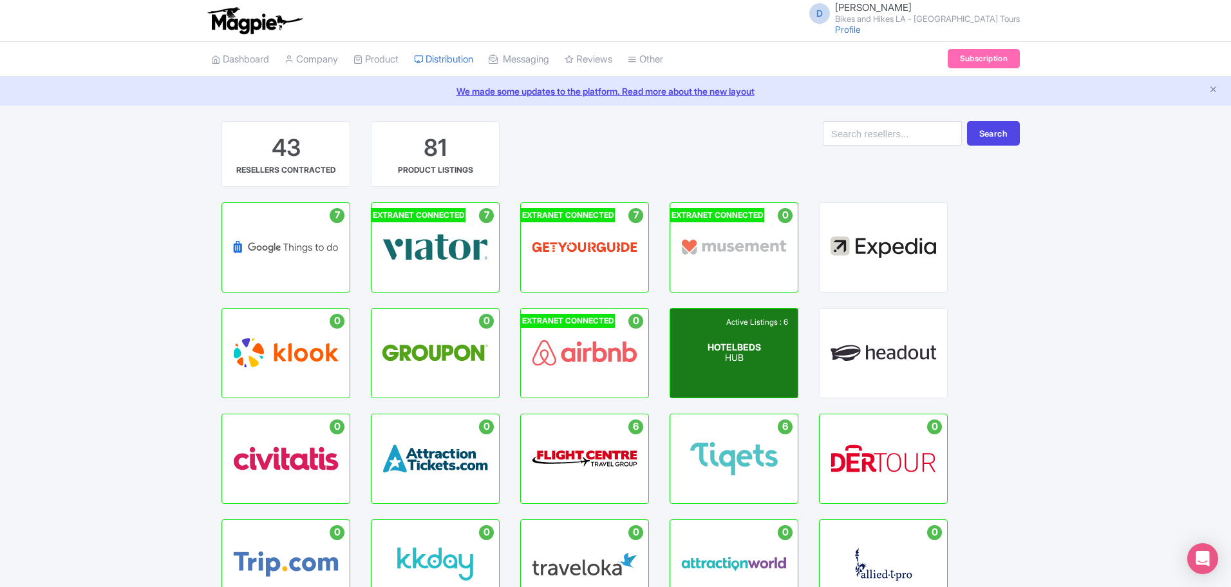
click at [718, 346] on span "HOTELBEDS" at bounding box center [734, 346] width 53 height 11
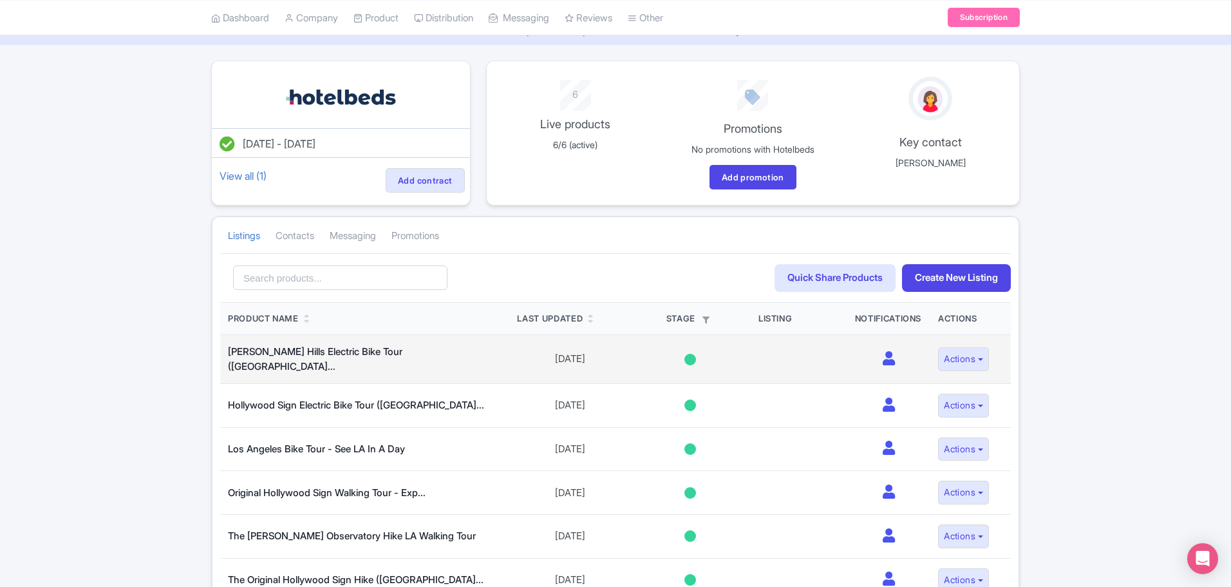
scroll to position [129, 0]
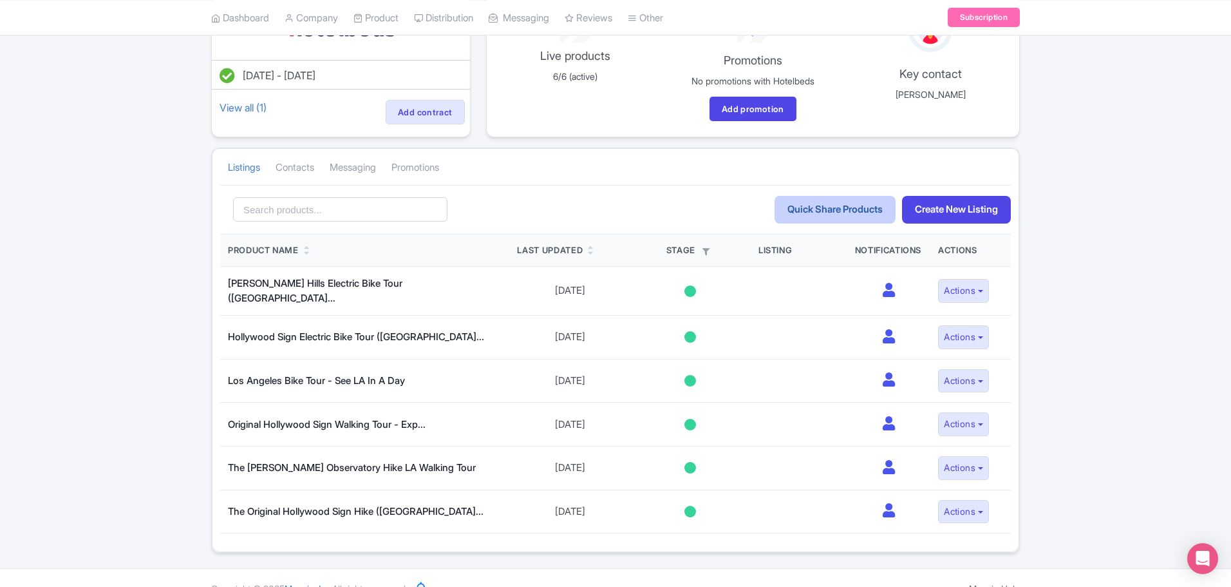
click at [800, 210] on link "Quick Share Products" at bounding box center [835, 210] width 121 height 28
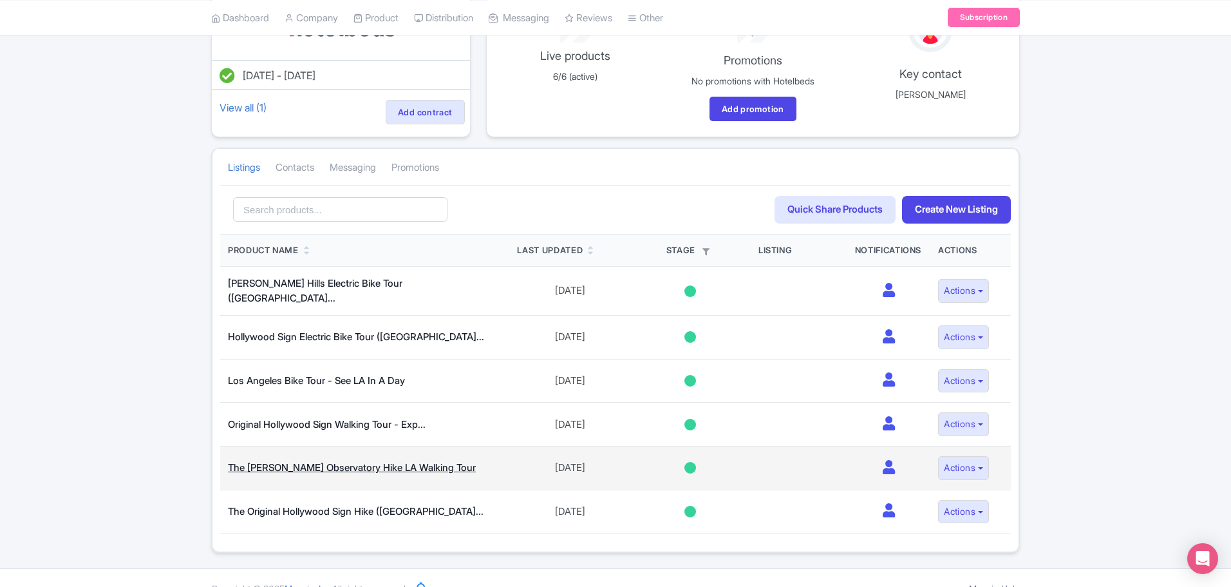
click at [325, 461] on link "The [PERSON_NAME] Observatory Hike LA Walking Tour" at bounding box center [352, 467] width 248 height 12
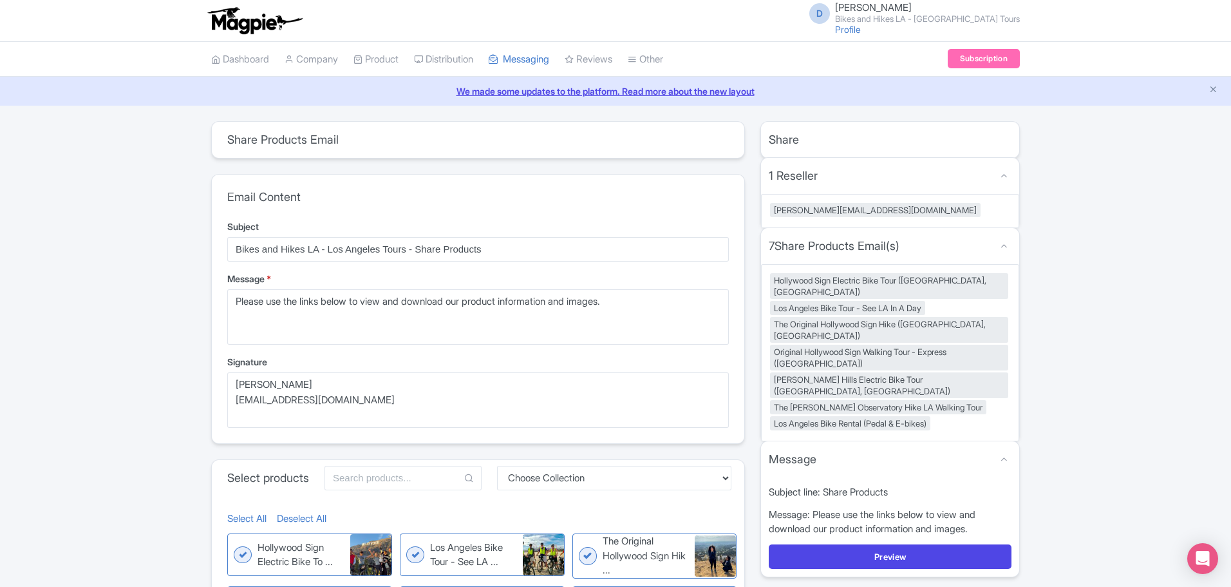
scroll to position [191, 0]
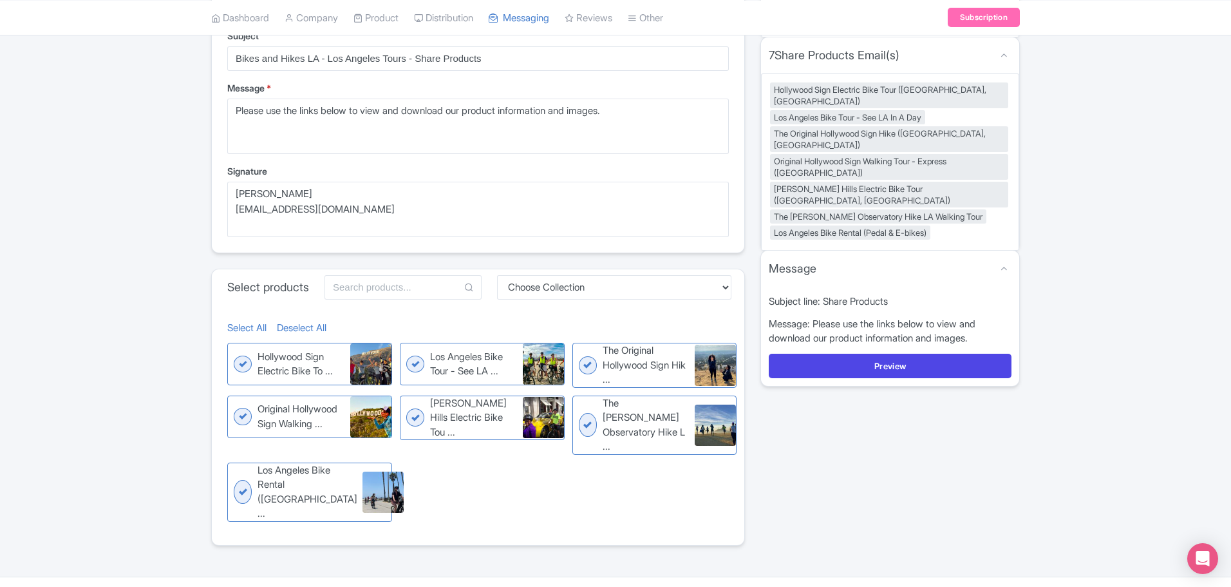
click at [241, 371] on figure "Hollywood Sign Electric Bike To ... Hollywood Sign Electric Bike Tour ([GEOGRAP…" at bounding box center [309, 364] width 165 height 42
click at [236, 351] on input "Hollywood Sign Electric Bike To ... Hollywood Sign Electric Bike Tour ([GEOGRAP…" at bounding box center [231, 347] width 8 height 8
checkbox input "false"
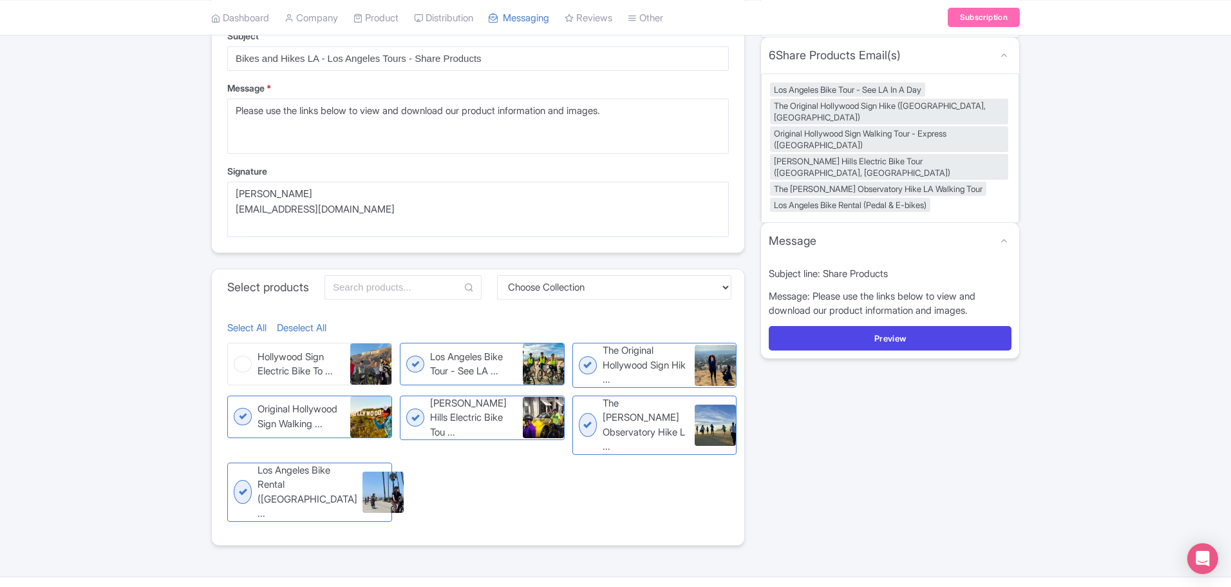
click at [417, 363] on figure "Los Angeles Bike Tour - See LA ... Los Angeles Bike Tour - See LA In A Day" at bounding box center [482, 364] width 165 height 42
click at [408, 351] on input "Los Angeles Bike Tour - See LA ... Los Angeles Bike Tour - See LA In A Day" at bounding box center [404, 347] width 8 height 8
checkbox input "false"
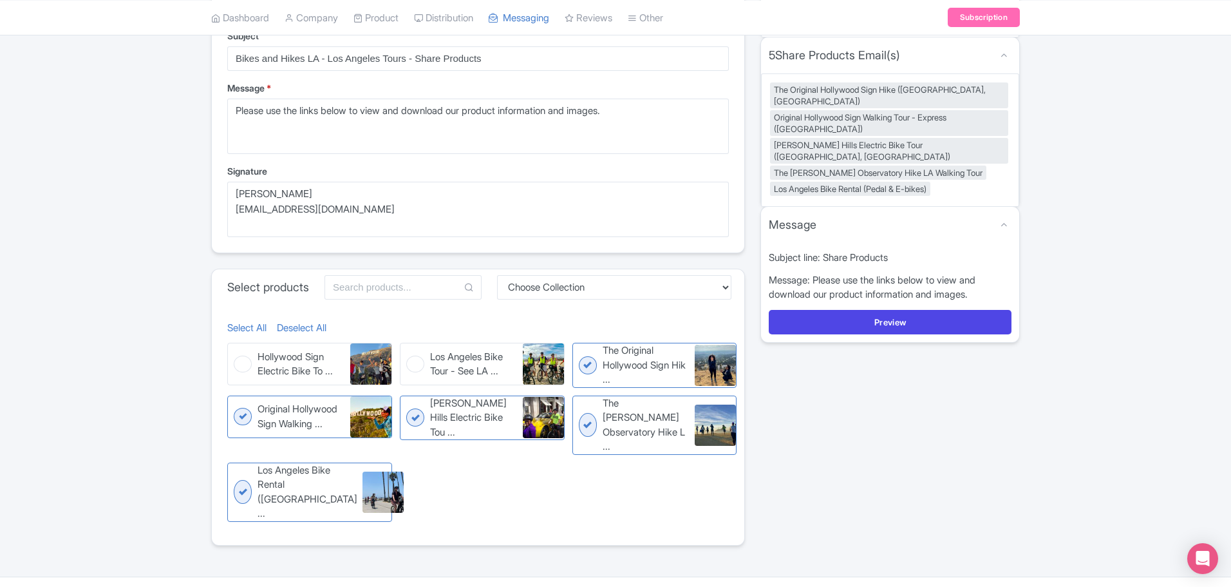
drag, startPoint x: 420, startPoint y: 419, endPoint x: 500, endPoint y: 418, distance: 79.9
click at [420, 420] on figure "Beverly Hills Electric Bike Tou ... Beverly Hills Electric Bike Tour (Los Angel…" at bounding box center [482, 417] width 165 height 45
click at [408, 404] on input "Beverly Hills Electric Bike Tou ... Beverly Hills Electric Bike Tour (Los Angel…" at bounding box center [404, 399] width 8 height 8
checkbox input "false"
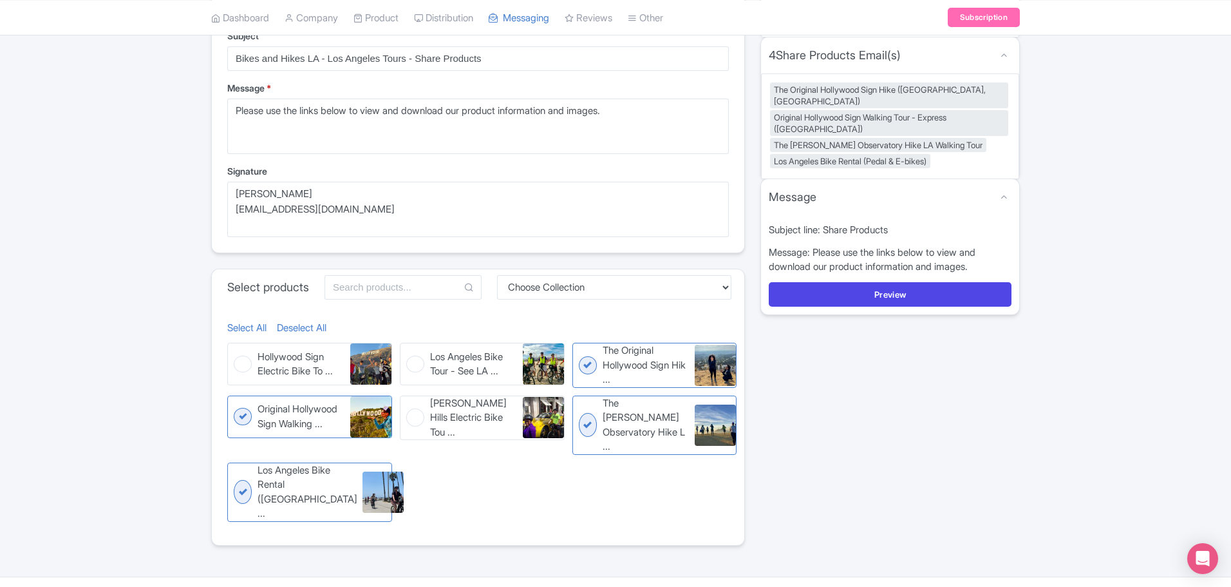
drag, startPoint x: 589, startPoint y: 420, endPoint x: 323, endPoint y: 469, distance: 269.9
click at [587, 420] on figure "The Griffith Observatory Hike L ... The Griffith Observatory Hike LA Walking To…" at bounding box center [654, 424] width 165 height 59
click at [581, 404] on input "The Griffith Observatory Hike L ... The Griffith Observatory Hike LA Walking To…" at bounding box center [576, 399] width 8 height 8
checkbox input "false"
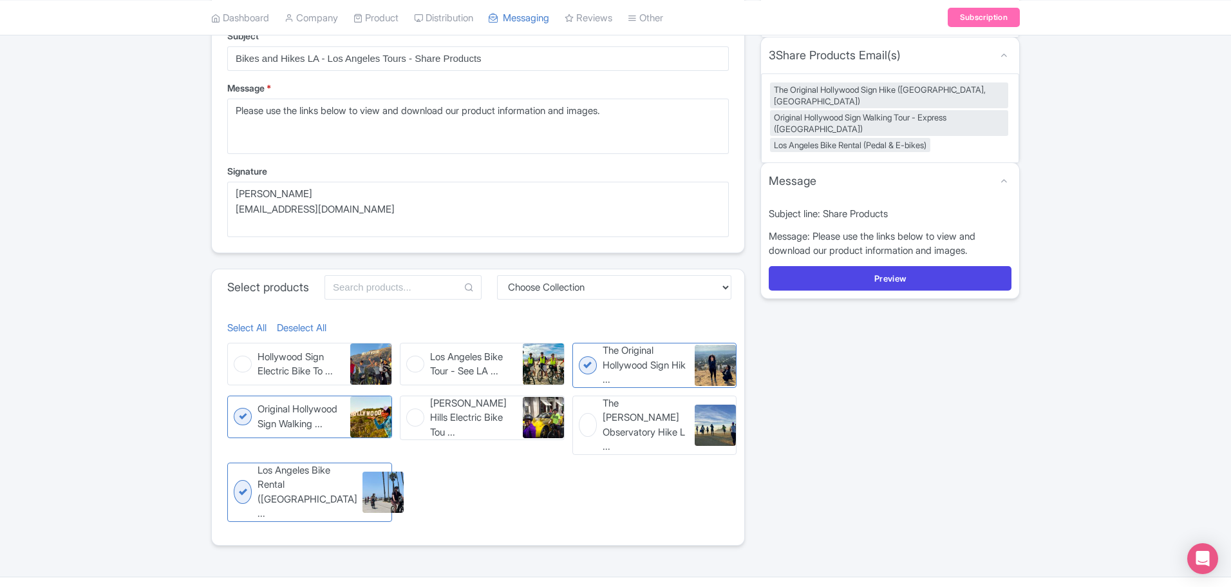
click at [235, 471] on figure "Los Angeles Bike Rental (Pedal ... Los Angeles Bike Rental (Pedal & E-bikes)" at bounding box center [309, 491] width 165 height 59
click at [235, 471] on input "Los Angeles Bike Rental (Pedal ... Los Angeles Bike Rental (Pedal & E-bikes)" at bounding box center [231, 466] width 8 height 8
checkbox input "false"
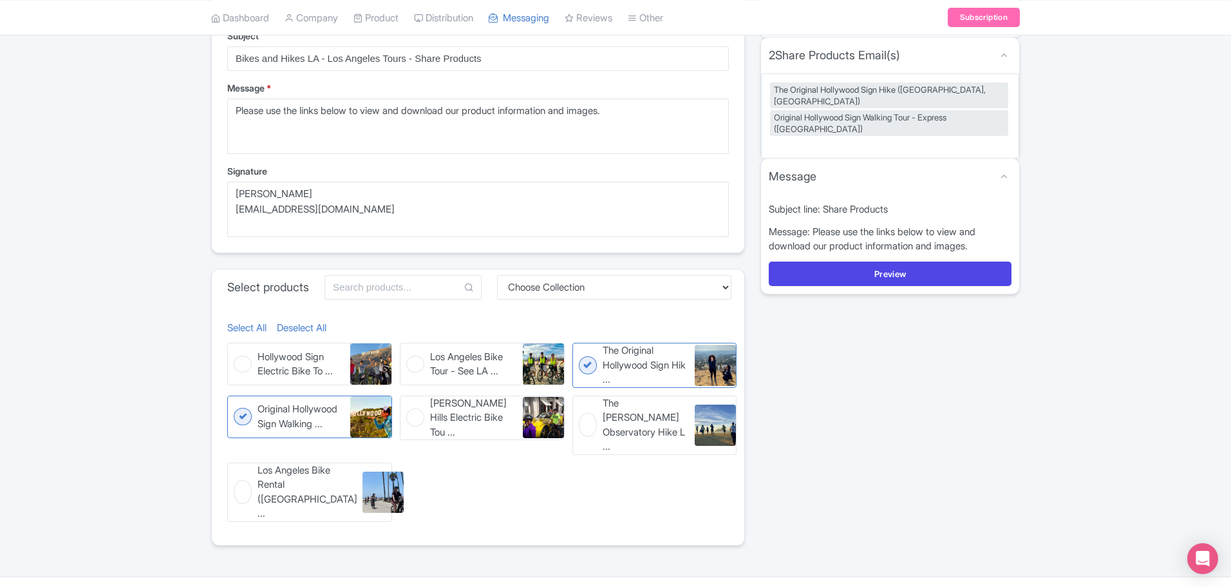
click at [236, 369] on figure "Hollywood Sign Electric Bike To ... Hollywood Sign Electric Bike Tour (Los Ange…" at bounding box center [309, 364] width 165 height 42
click at [236, 351] on input "Hollywood Sign Electric Bike To ... Hollywood Sign Electric Bike Tour (Los Ange…" at bounding box center [231, 347] width 8 height 8
checkbox input "true"
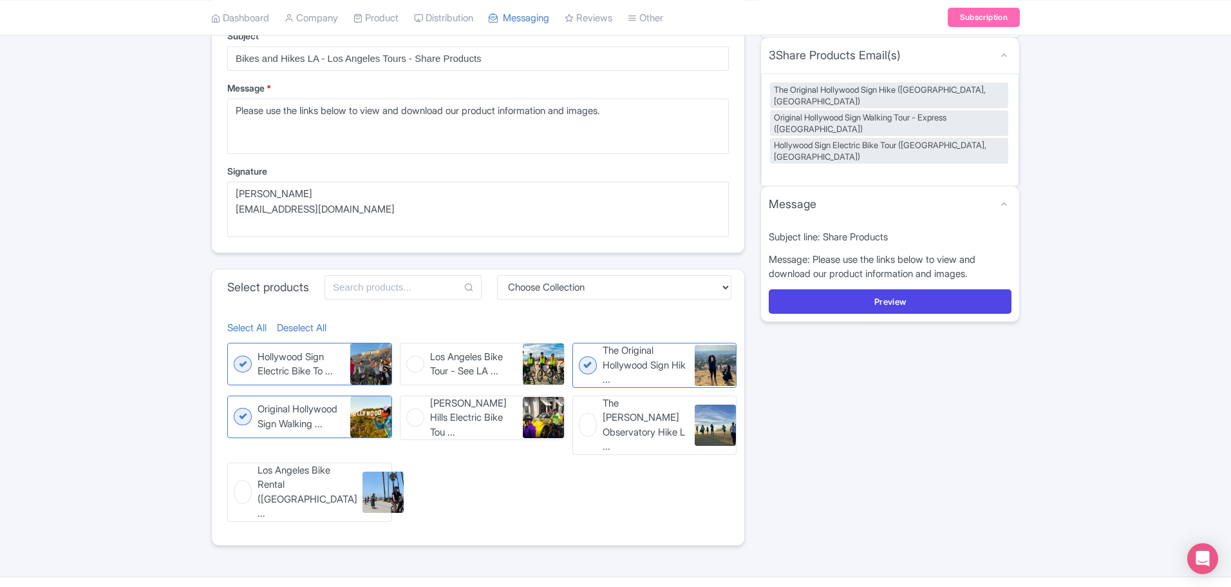
click at [418, 362] on figure "Los Angeles Bike Tour - See LA ... Los Angeles Bike Tour - See LA In A Day" at bounding box center [482, 364] width 165 height 42
click at [408, 351] on input "Los Angeles Bike Tour - See LA ... Los Angeles Bike Tour - See LA In A Day" at bounding box center [404, 347] width 8 height 8
checkbox input "true"
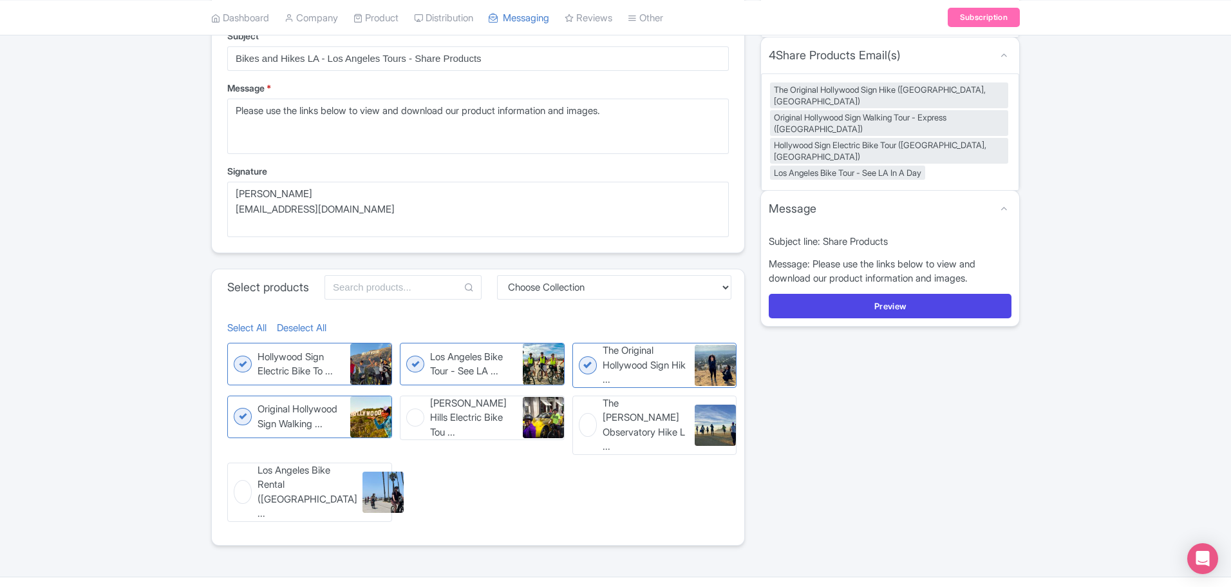
drag, startPoint x: 414, startPoint y: 419, endPoint x: 533, endPoint y: 424, distance: 119.2
click at [419, 419] on figure "Beverly Hills Electric Bike Tou ... Beverly Hills Electric Bike Tour (Los Angel…" at bounding box center [482, 417] width 165 height 45
click at [408, 404] on input "Beverly Hills Electric Bike Tou ... Beverly Hills Electric Bike Tour (Los Angel…" at bounding box center [404, 399] width 8 height 8
checkbox input "true"
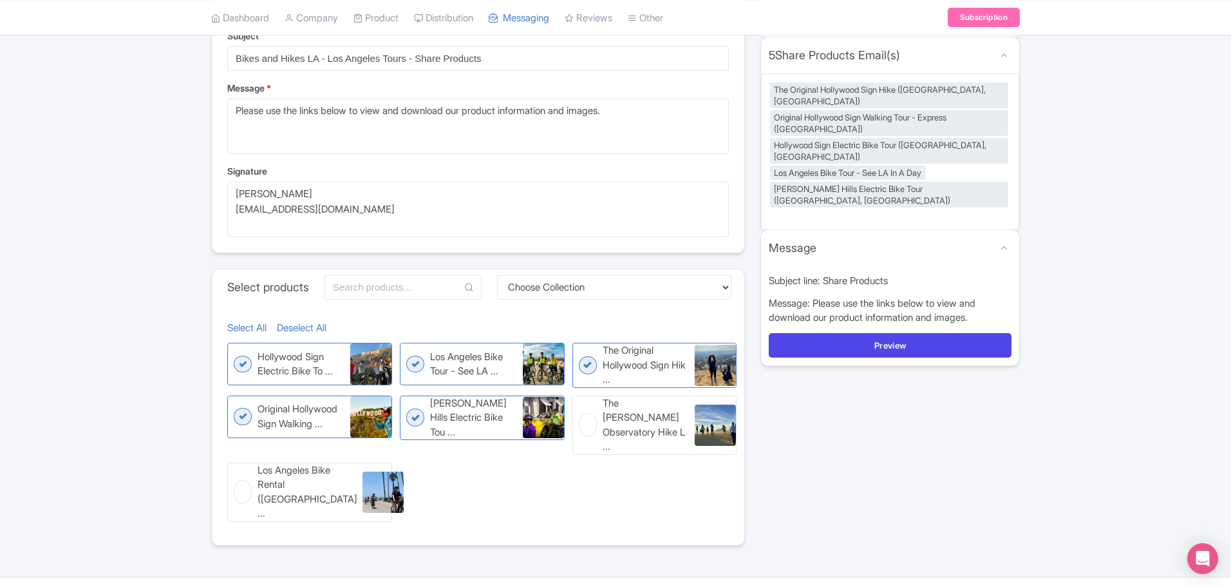
click at [585, 414] on figure "The Griffith Observatory Hike L ... The Griffith Observatory Hike LA Walking To…" at bounding box center [654, 424] width 165 height 59
click at [581, 404] on input "The Griffith Observatory Hike L ... The Griffith Observatory Hike LA Walking To…" at bounding box center [576, 399] width 8 height 8
checkbox input "true"
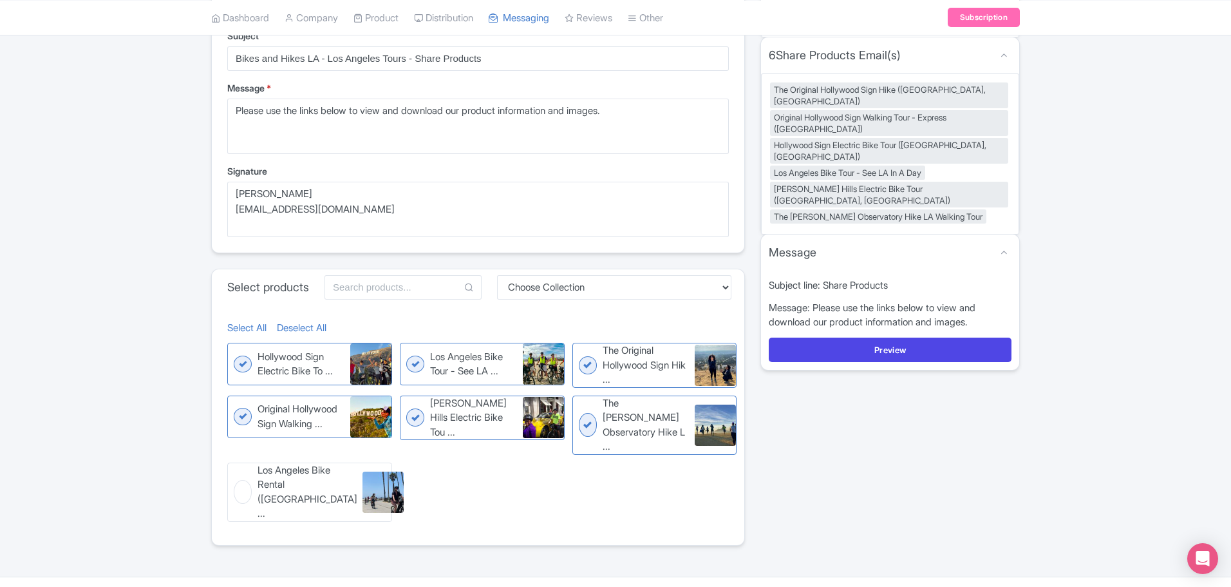
click at [252, 471] on figure "Los Angeles Bike Rental (Pedal ... Los Angeles Bike Rental (Pedal & E-bikes)" at bounding box center [309, 491] width 165 height 59
click at [236, 471] on input "Los Angeles Bike Rental (Pedal ... Los Angeles Bike Rental (Pedal & E-bikes)" at bounding box center [231, 466] width 8 height 8
checkbox input "true"
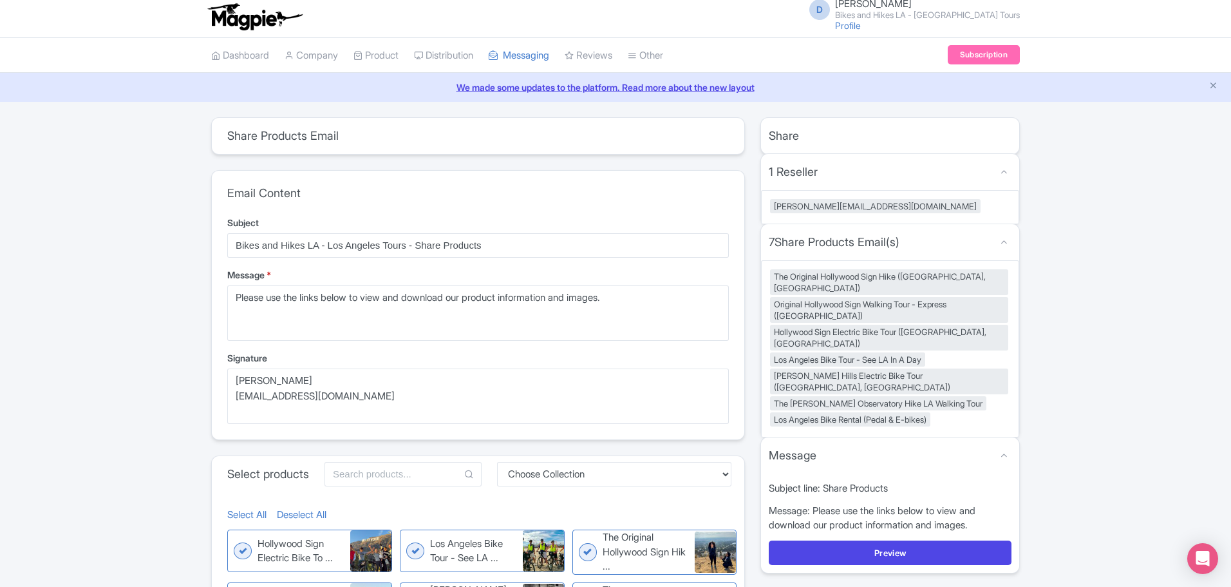
scroll to position [0, 0]
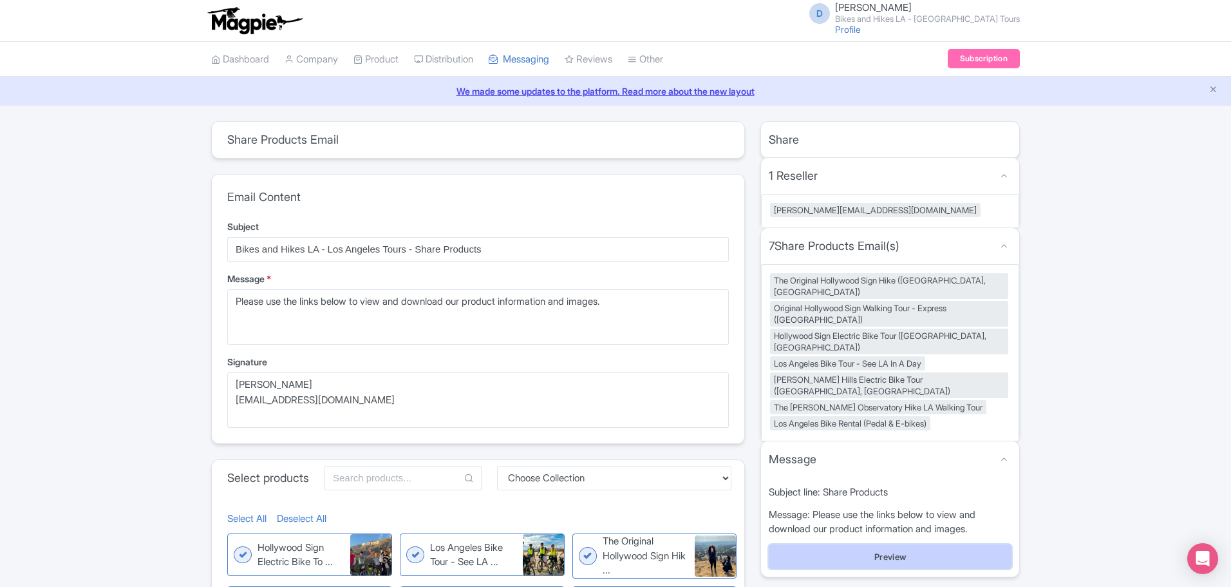
click at [867, 544] on button "Preview" at bounding box center [890, 556] width 243 height 24
click at [888, 544] on button "Preview" at bounding box center [890, 556] width 243 height 24
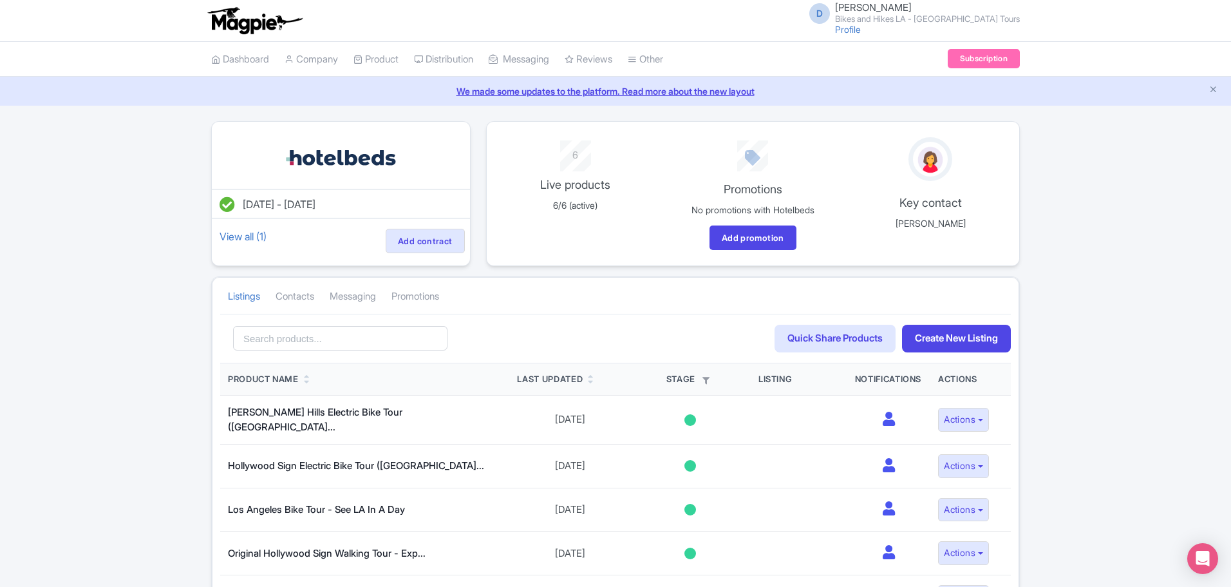
scroll to position [129, 0]
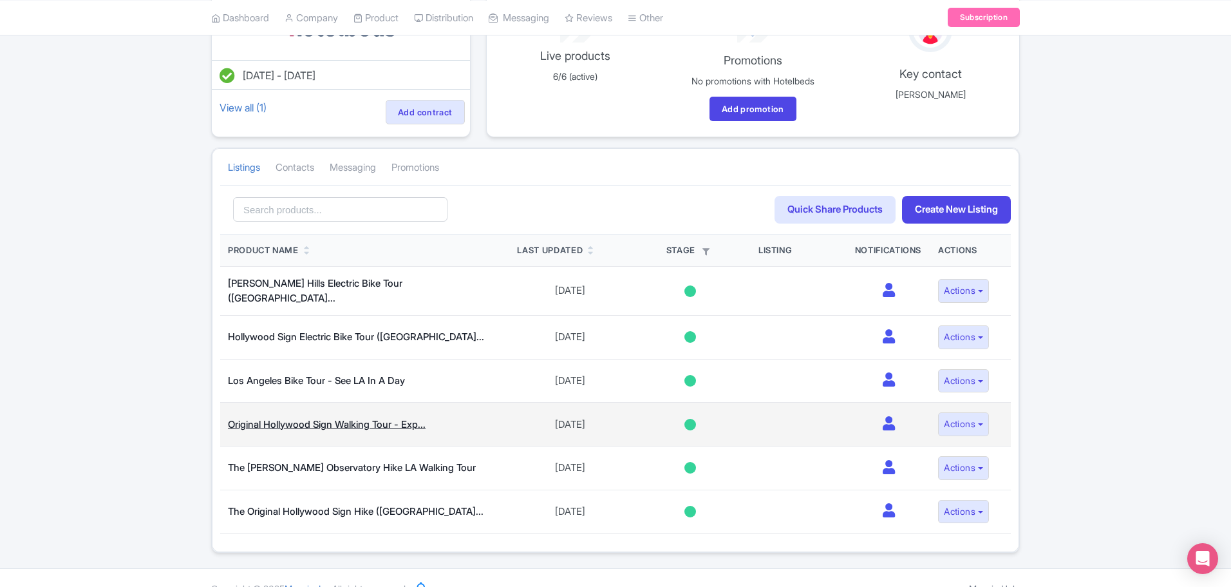
click at [348, 418] on link "Original Hollywood Sign Walking Tour - Exp..." at bounding box center [327, 424] width 198 height 12
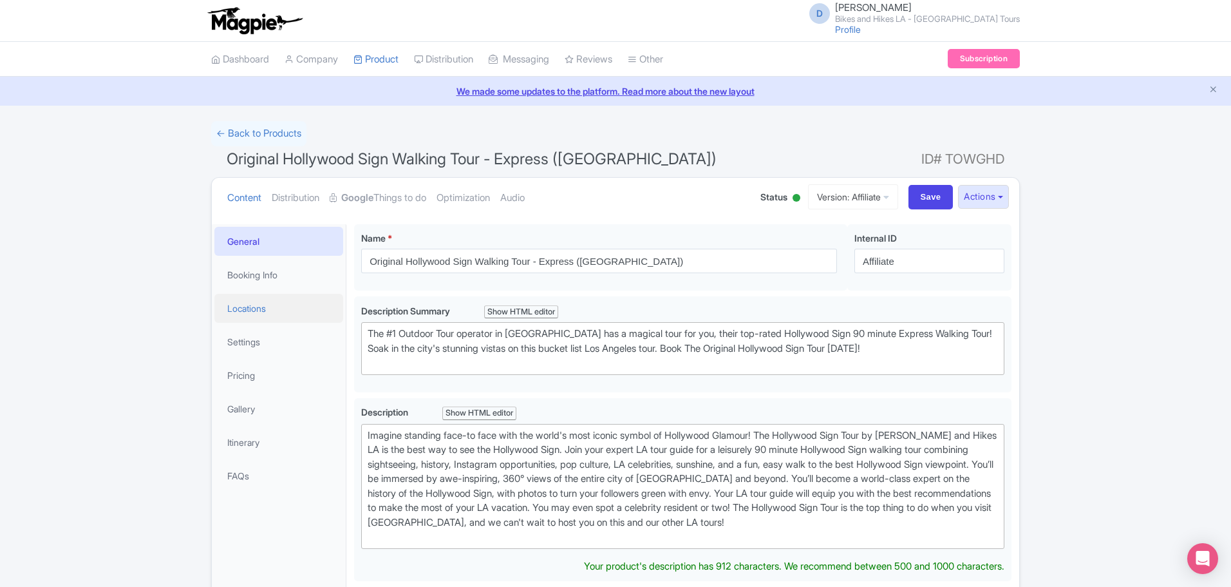
click at [281, 312] on link "Locations" at bounding box center [278, 308] width 129 height 29
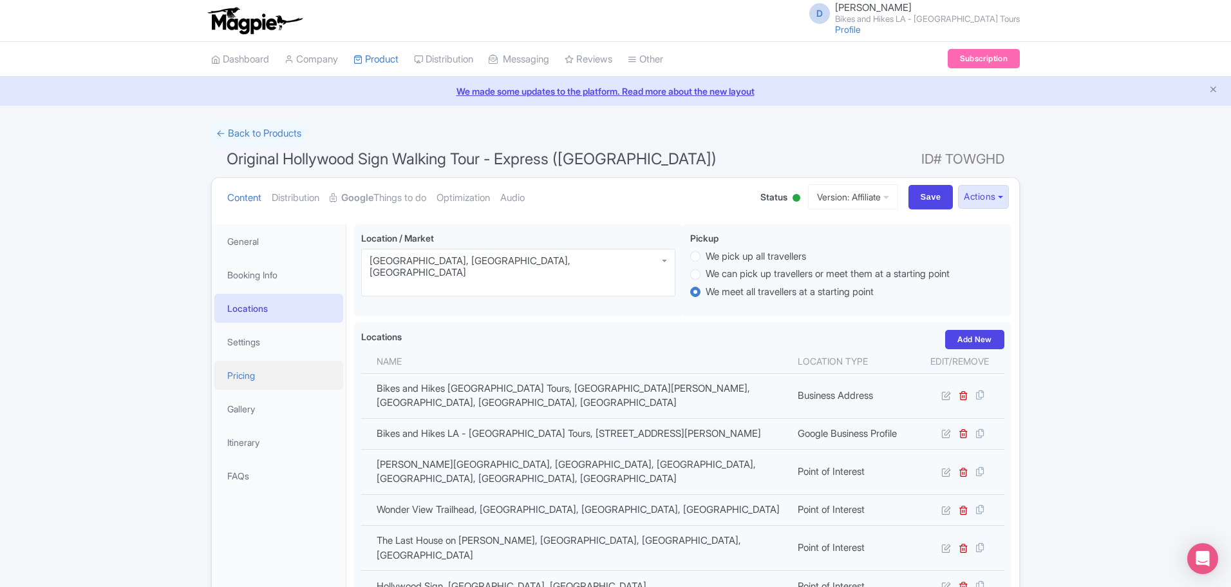
click at [272, 375] on link "Pricing" at bounding box center [278, 375] width 129 height 29
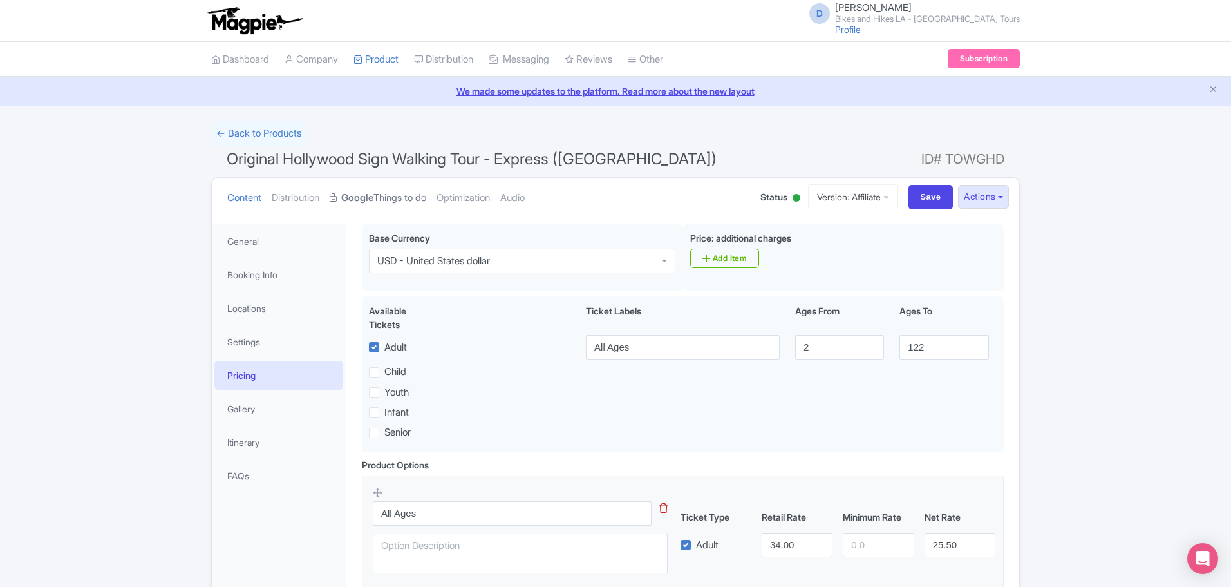
click at [373, 191] on strong "Google" at bounding box center [357, 198] width 32 height 15
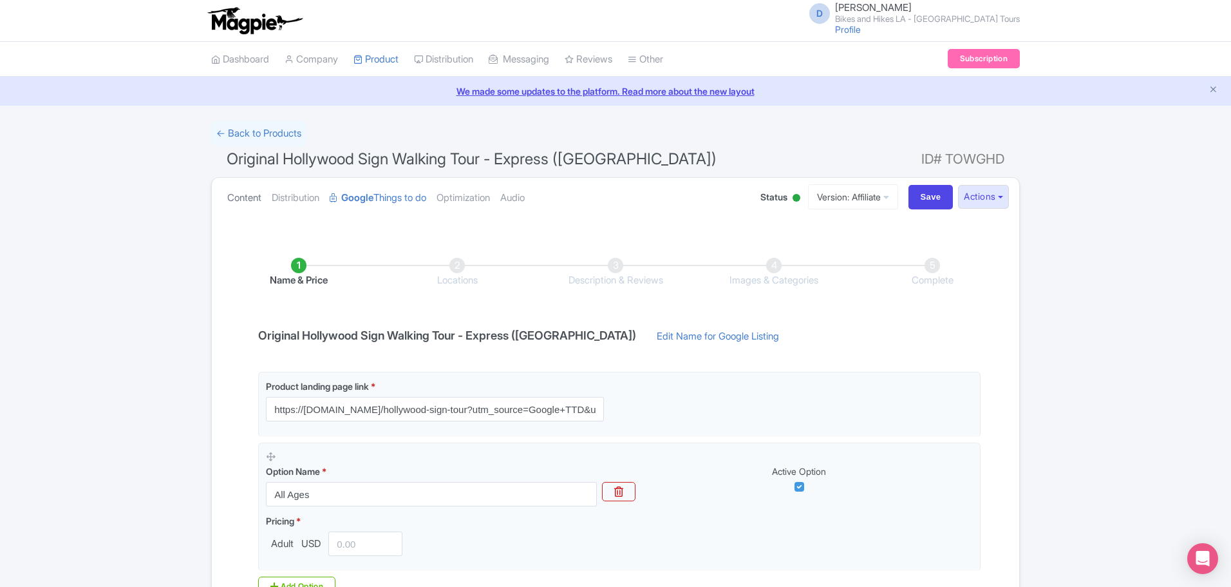
click at [238, 199] on link "Content" at bounding box center [244, 198] width 34 height 41
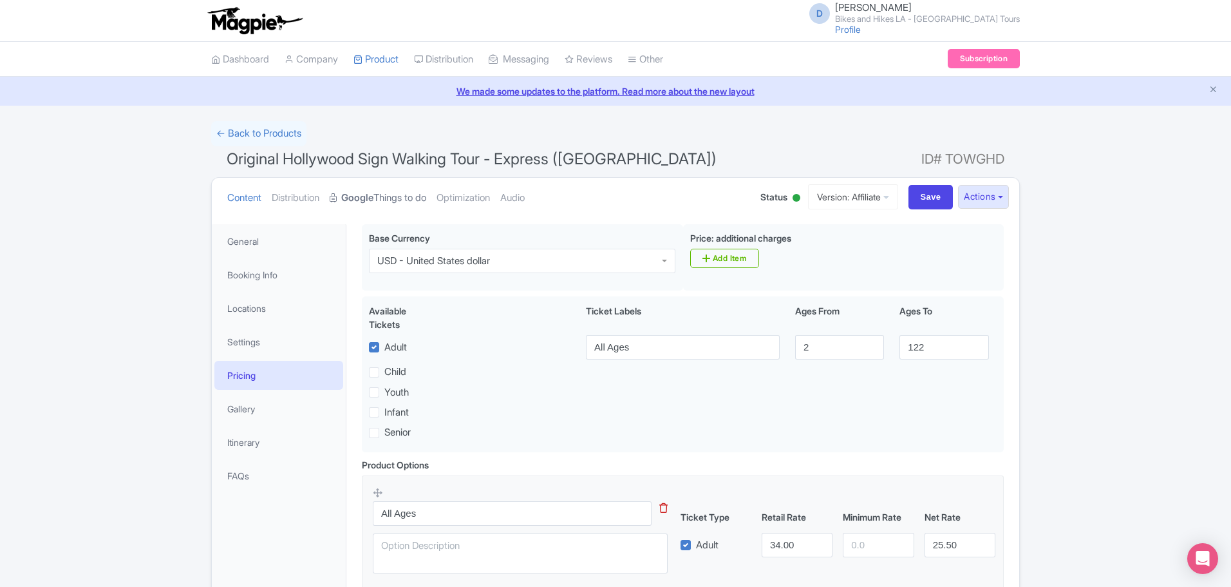
click at [373, 196] on strong "Google" at bounding box center [357, 198] width 32 height 15
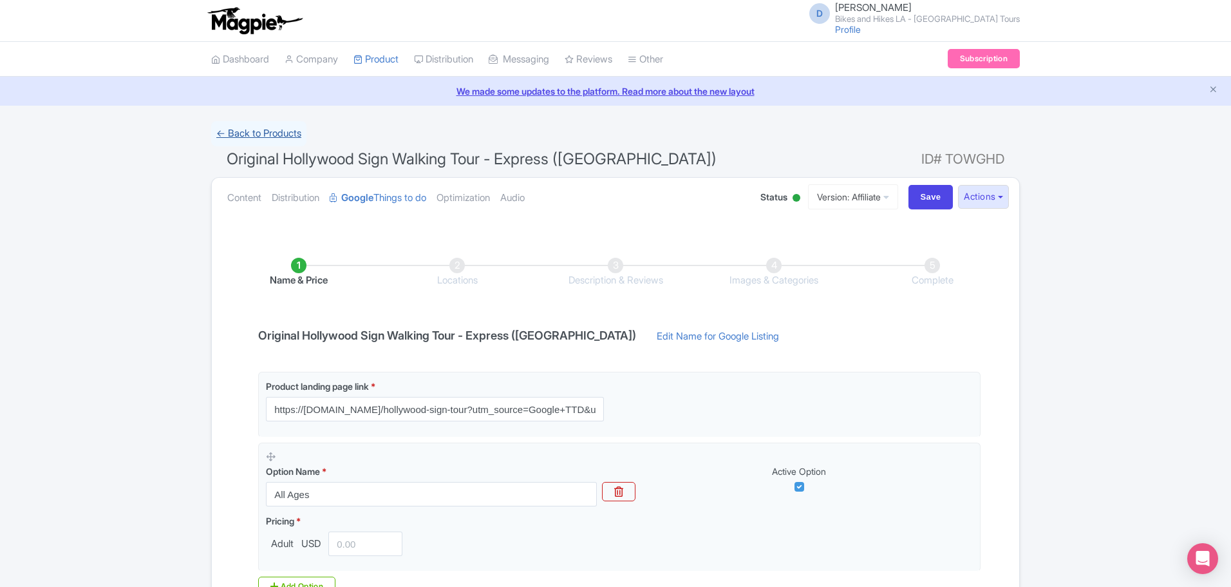
click at [238, 133] on link "← Back to Products" at bounding box center [258, 133] width 95 height 25
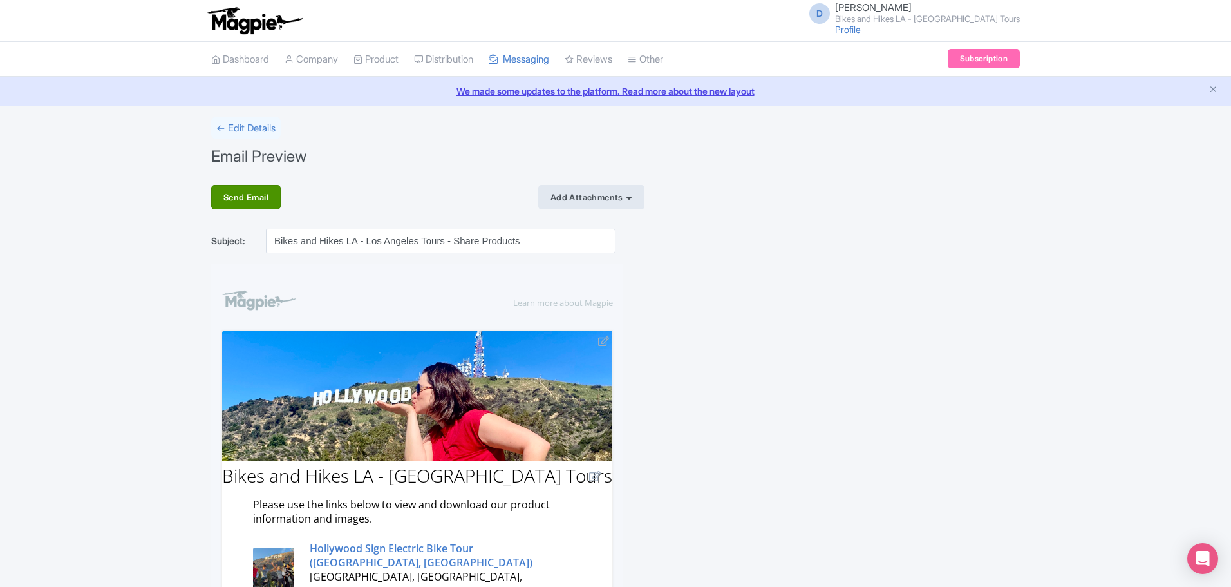
drag, startPoint x: 240, startPoint y: 197, endPoint x: 1225, endPoint y: 148, distance: 987.0
click at [240, 196] on div "Send Email" at bounding box center [246, 197] width 70 height 24
